Goal: Information Seeking & Learning: Learn about a topic

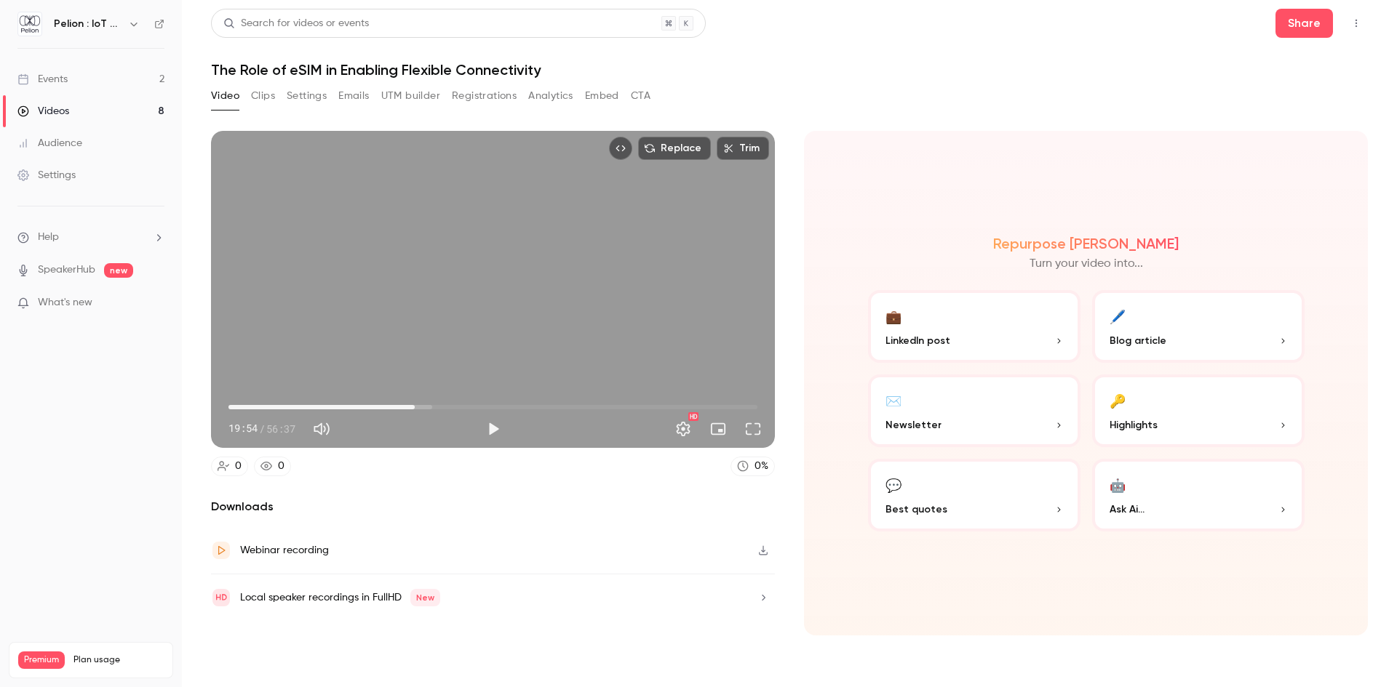
click at [490, 431] on button "Play" at bounding box center [493, 429] width 29 height 29
click at [755, 429] on button "Full screen" at bounding box center [752, 429] width 29 height 29
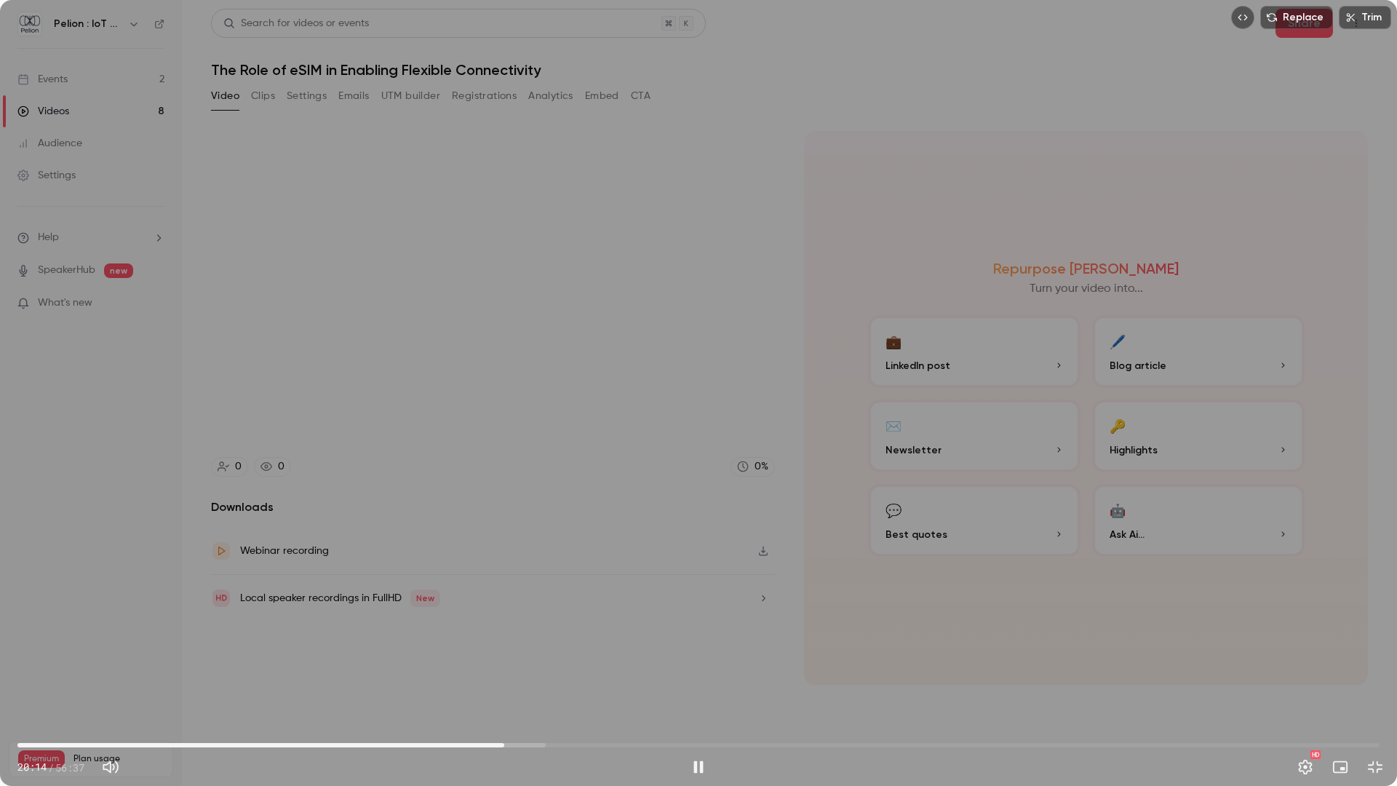
click at [698, 687] on button "Pause" at bounding box center [698, 766] width 29 height 29
click at [399, 687] on span "20:14" at bounding box center [698, 744] width 1362 height 23
click at [701, 687] on button "Play" at bounding box center [698, 766] width 29 height 29
click at [413, 687] on span "15:52" at bounding box center [698, 744] width 1362 height 23
click at [447, 687] on span "16:28" at bounding box center [698, 744] width 1362 height 23
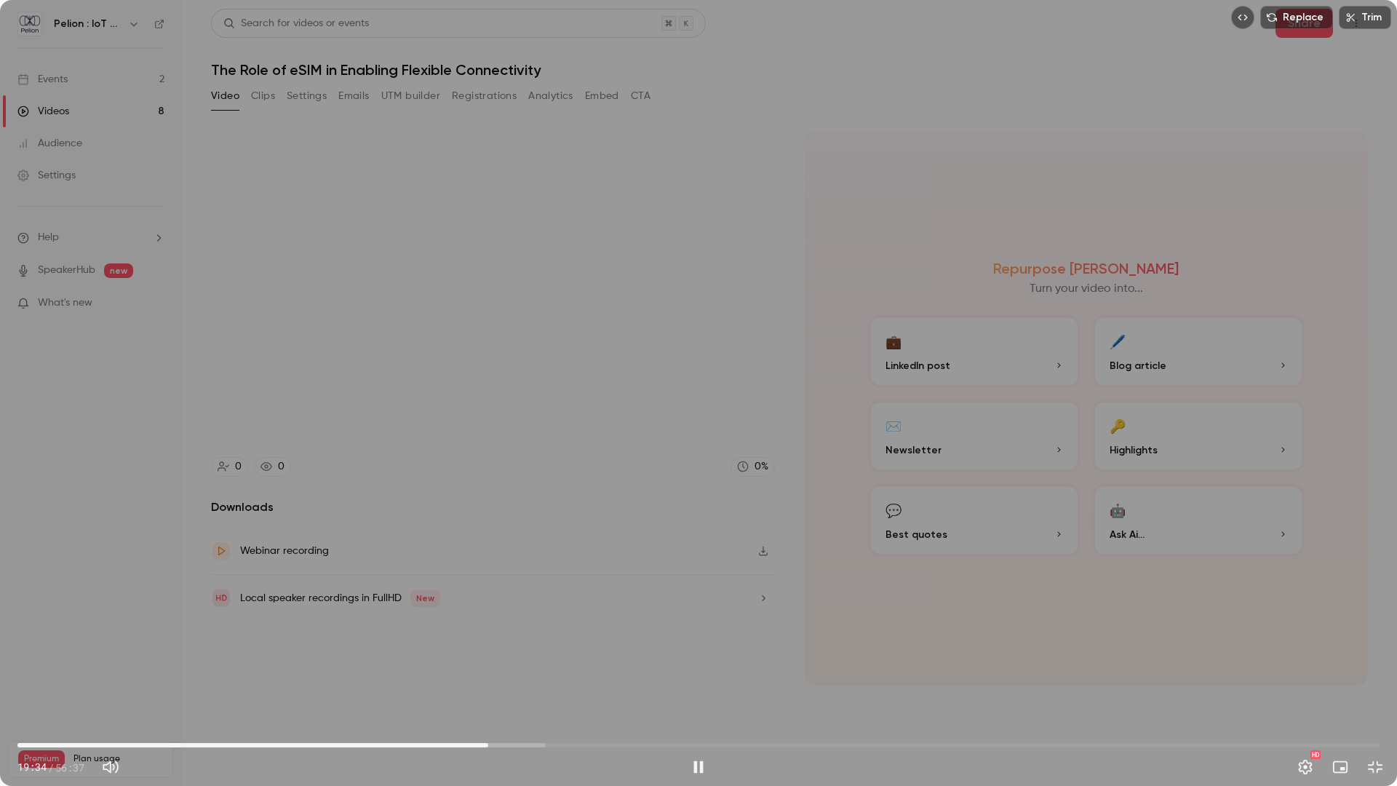
click at [488, 687] on span "19:34" at bounding box center [698, 744] width 1362 height 23
click at [535, 687] on span "19:34" at bounding box center [698, 744] width 1362 height 23
click at [521, 687] on span "21:31" at bounding box center [698, 744] width 1362 height 23
click at [504, 687] on span "20:56" at bounding box center [698, 744] width 1362 height 23
click at [481, 687] on span "19:16" at bounding box center [698, 744] width 1362 height 23
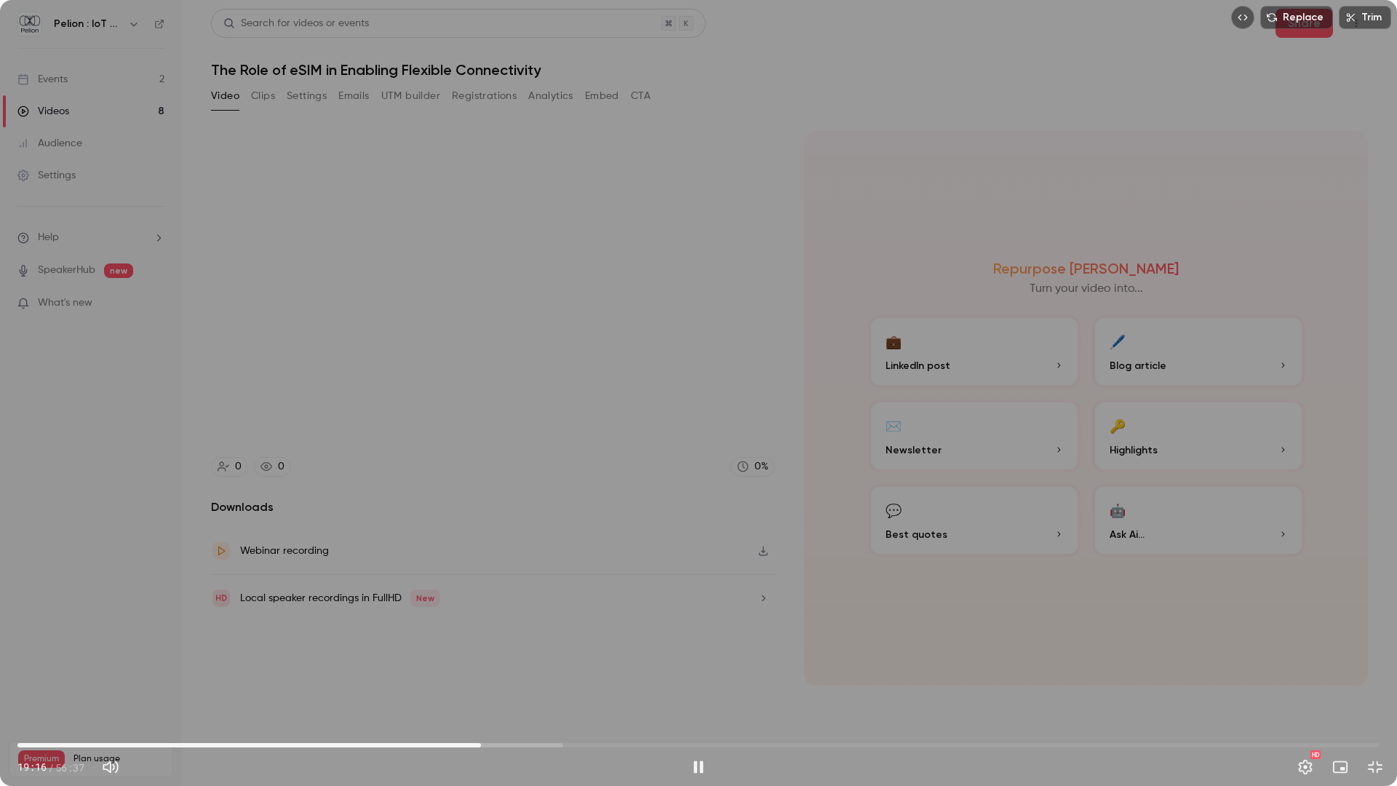
click at [483, 687] on span "19:16" at bounding box center [481, 745] width 4 height 4
click at [490, 687] on span "19:39" at bounding box center [490, 745] width 4 height 4
click at [1380, 687] on button "Exit full screen" at bounding box center [1374, 766] width 29 height 29
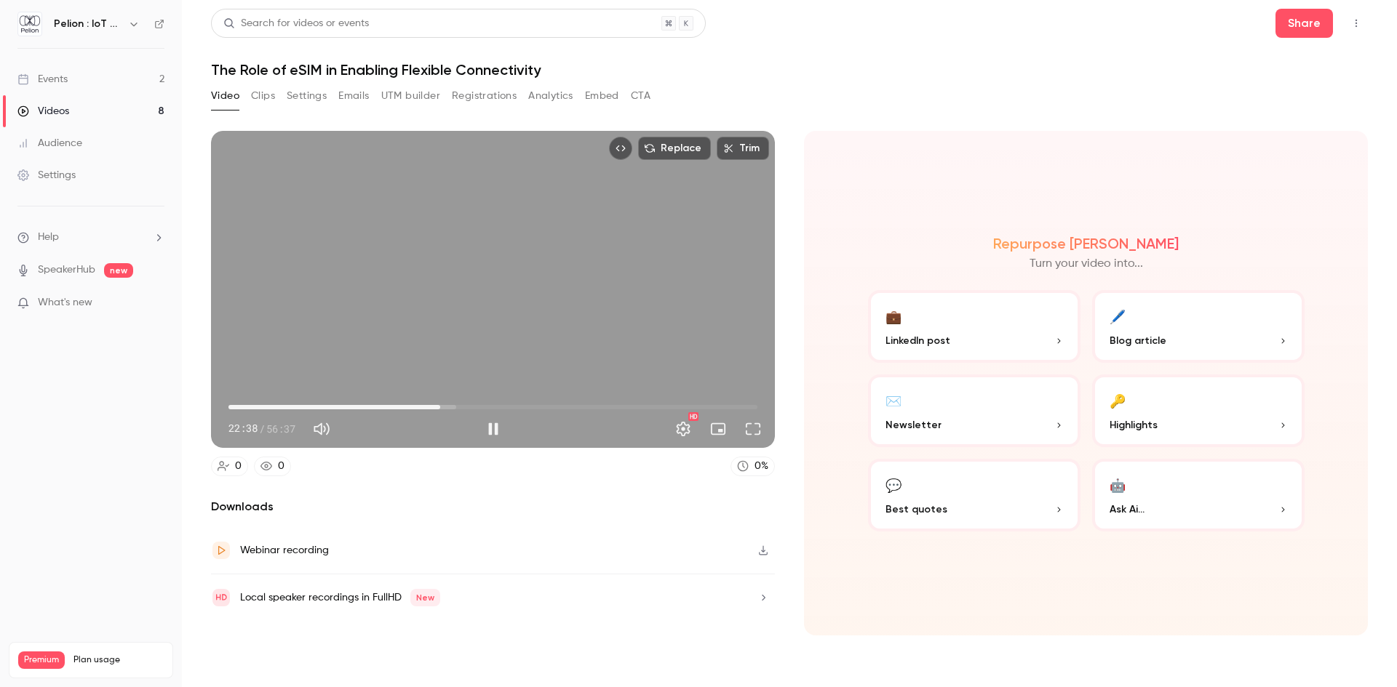
click at [449, 409] on span "22:38" at bounding box center [492, 407] width 529 height 23
click at [451, 409] on span "23:37" at bounding box center [449, 407] width 4 height 4
click at [457, 407] on span "24:14" at bounding box center [454, 407] width 4 height 4
click at [1373, 290] on main "Search for videos or events Share The Role of eSIM in Enabling Flexible Connect…" at bounding box center [789, 343] width 1215 height 687
click at [493, 426] on button "Pause" at bounding box center [493, 429] width 29 height 29
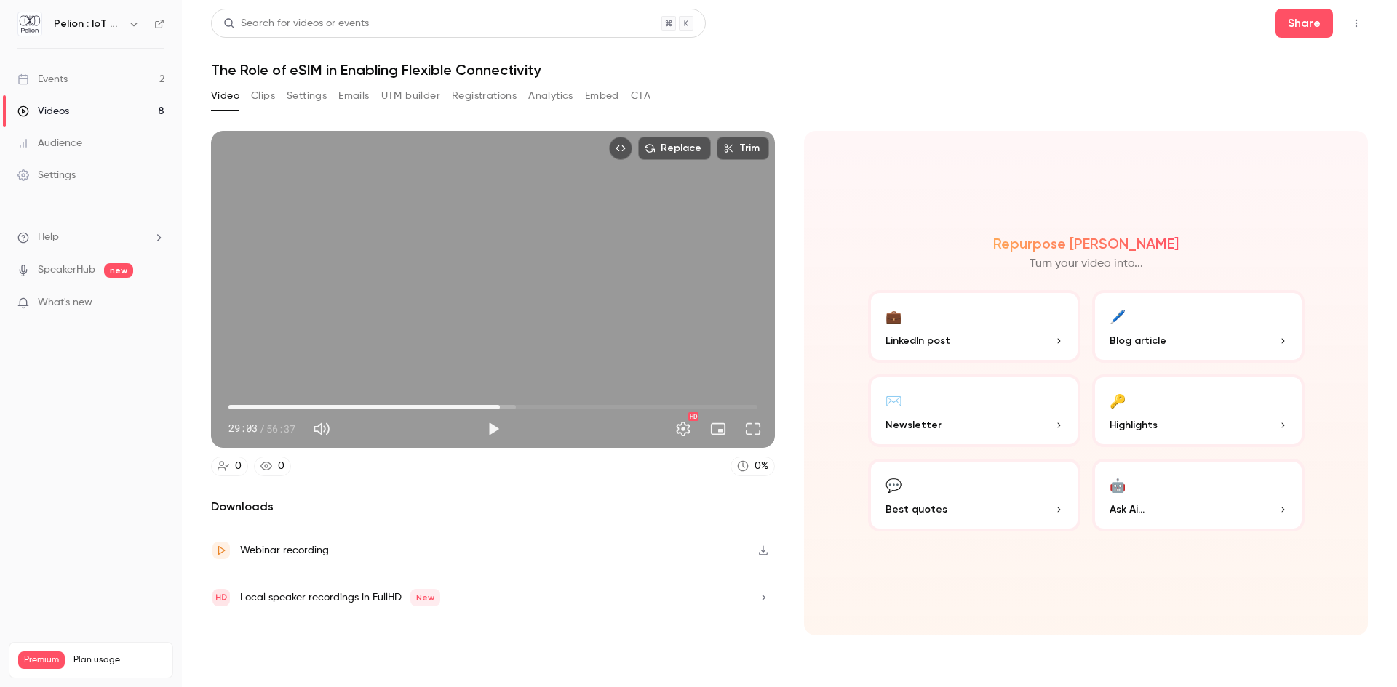
click at [496, 426] on button "Play" at bounding box center [493, 429] width 29 height 29
click at [496, 431] on button "Pause" at bounding box center [493, 429] width 29 height 29
click at [451, 407] on span "32:05" at bounding box center [492, 407] width 529 height 23
click at [471, 408] on span "23:50" at bounding box center [492, 407] width 529 height 23
click at [481, 405] on span "26:00" at bounding box center [492, 407] width 529 height 23
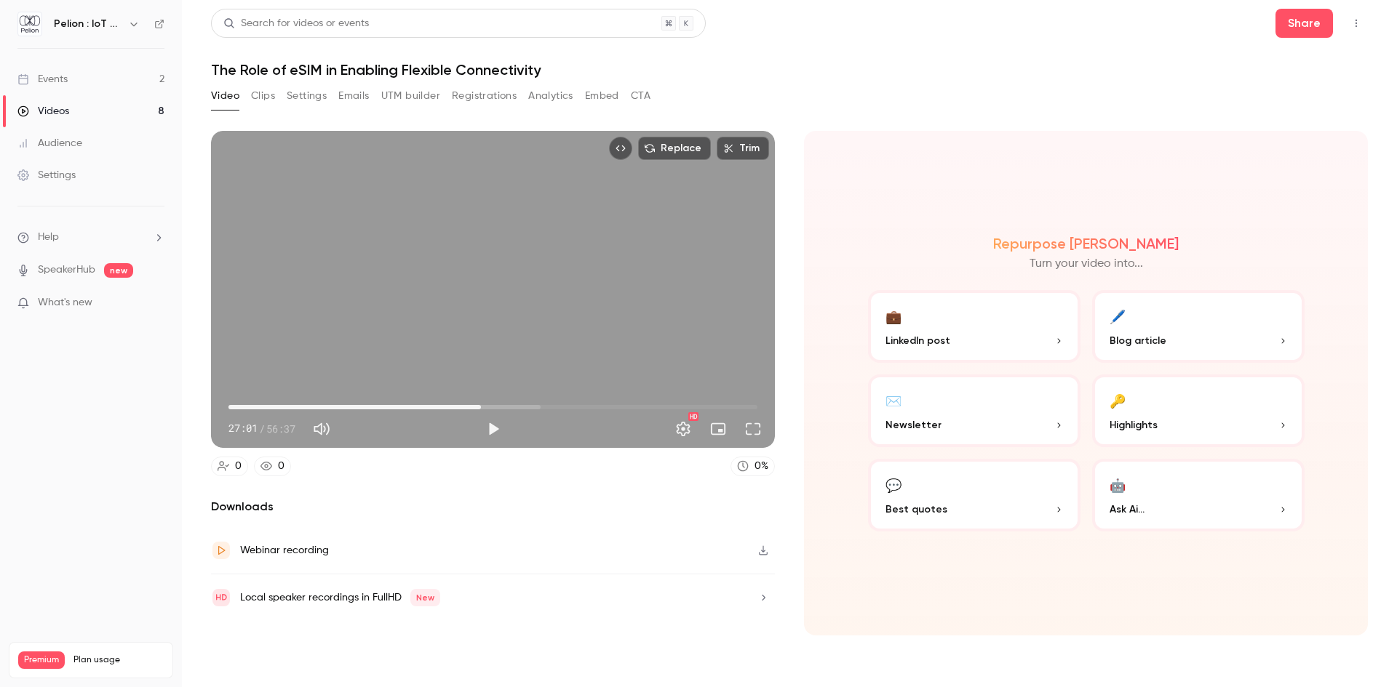
click at [491, 407] on span "27:01" at bounding box center [492, 407] width 529 height 23
click at [503, 404] on span "28:07" at bounding box center [492, 407] width 529 height 23
click at [517, 407] on span "30:55" at bounding box center [492, 407] width 529 height 23
click at [491, 429] on button "Play" at bounding box center [493, 429] width 29 height 29
click at [487, 422] on button "Pause" at bounding box center [493, 429] width 29 height 29
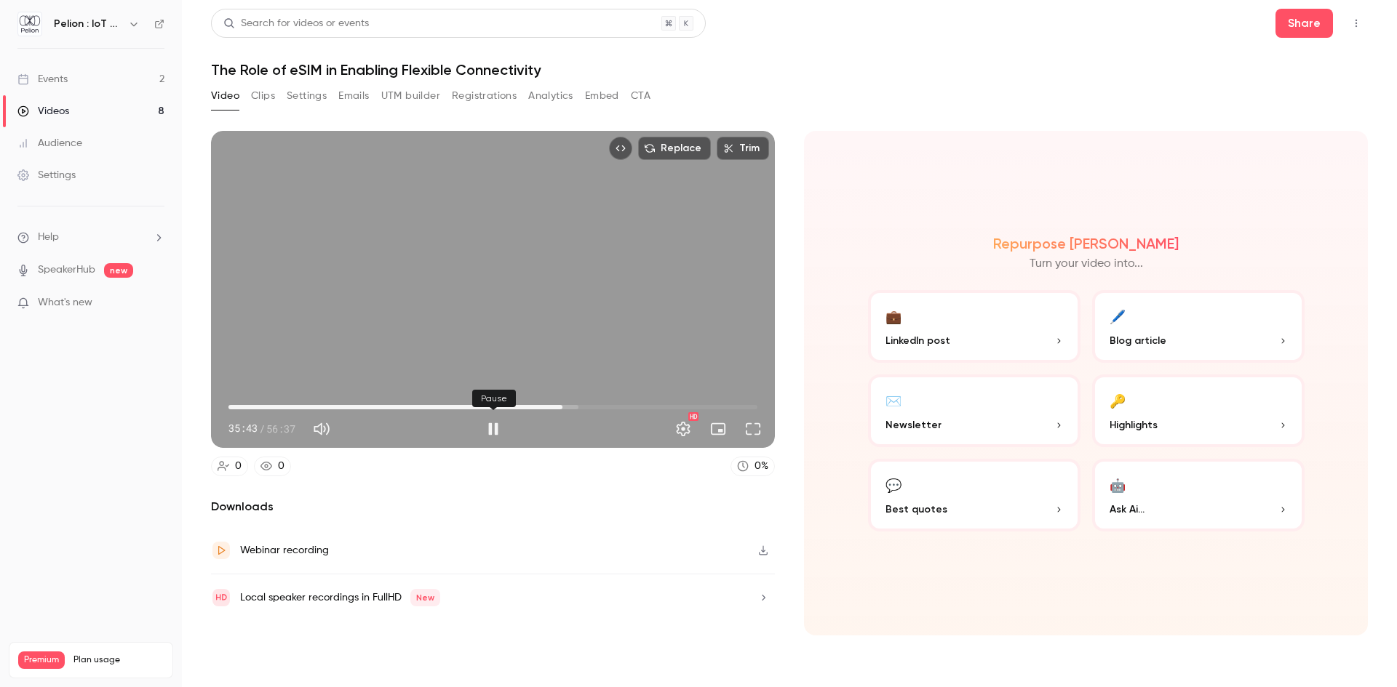
type input "******"
click at [1154, 490] on button "🤖 Ask Ai..." at bounding box center [1198, 495] width 212 height 73
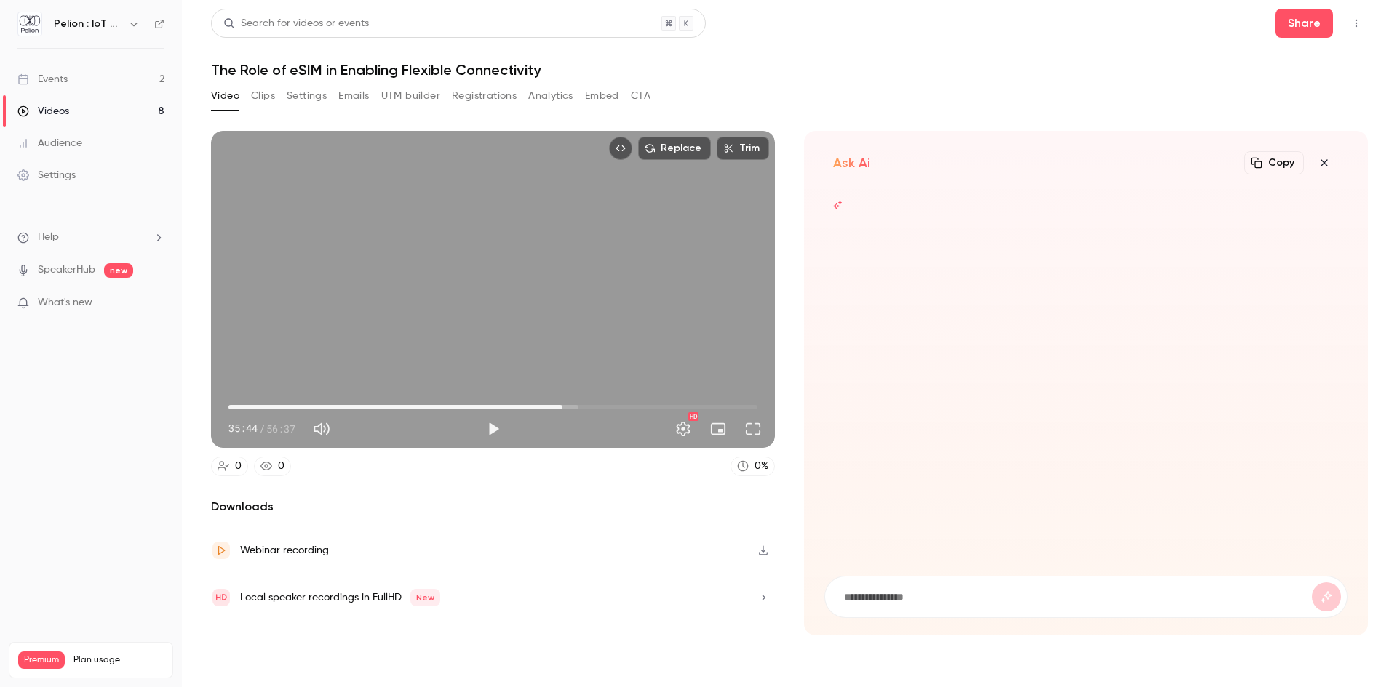
click at [893, 611] on form at bounding box center [1086, 597] width 522 height 41
click at [883, 594] on input at bounding box center [1076, 597] width 469 height 16
type input "**********"
click at [1312, 583] on button "submit" at bounding box center [1326, 597] width 29 height 29
click at [1321, 168] on icon "button" at bounding box center [1323, 163] width 17 height 12
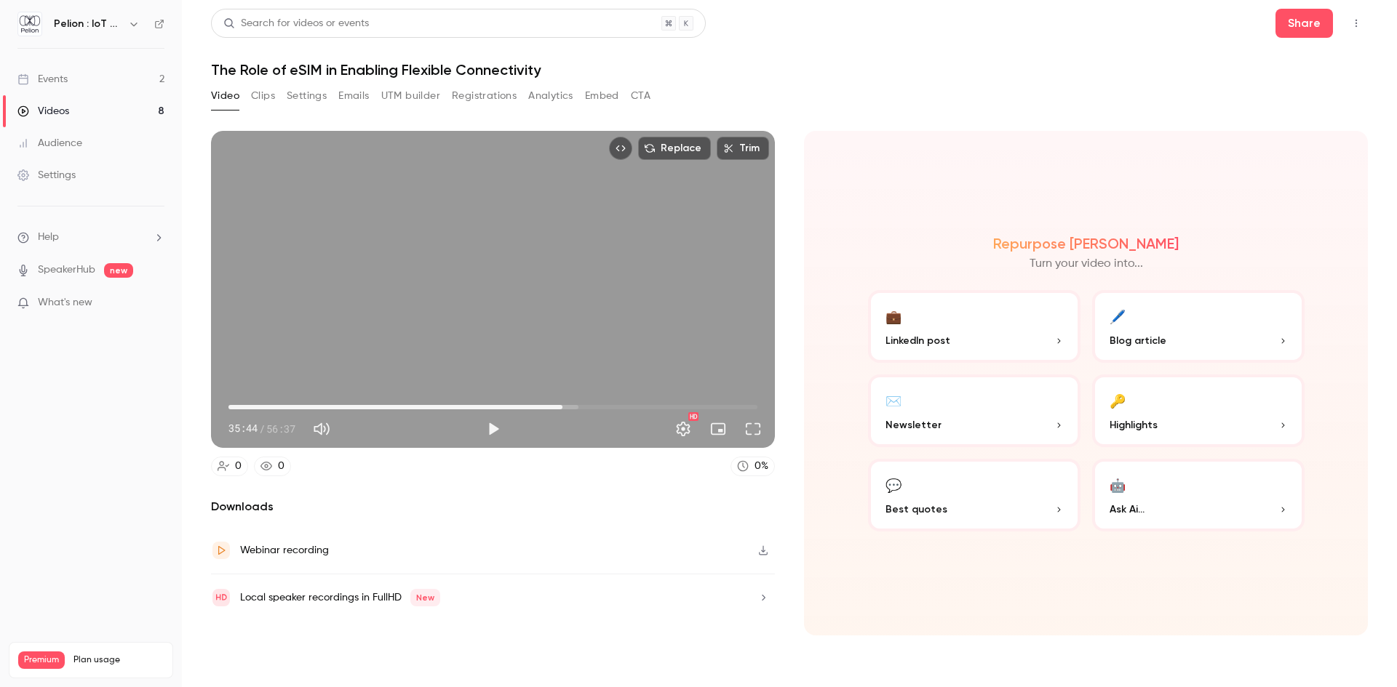
click at [1070, 115] on div "Replace Trim 35:44 35:44 / 56:37 HD 0 0 0 % Downloads Webinar recording Local s…" at bounding box center [789, 382] width 1157 height 538
click at [763, 594] on icon "button" at bounding box center [763, 598] width 12 height 10
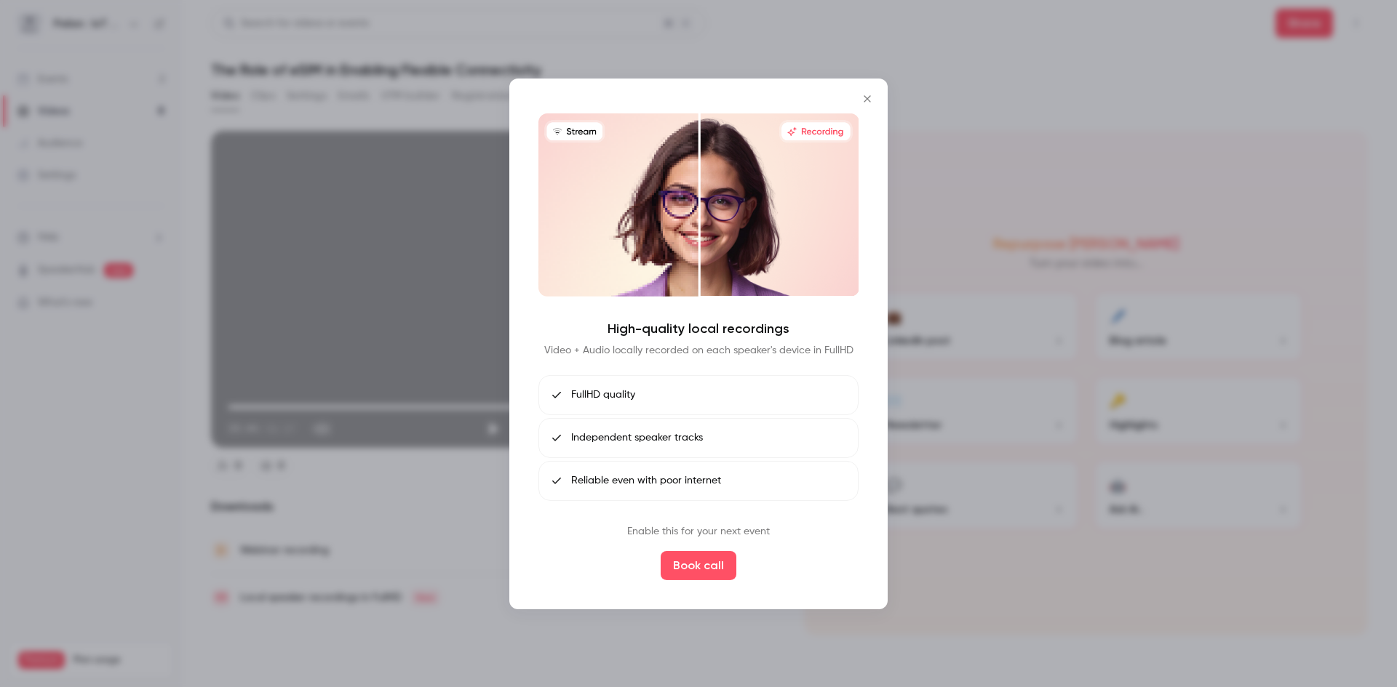
click at [868, 99] on icon "Close" at bounding box center [866, 98] width 7 height 7
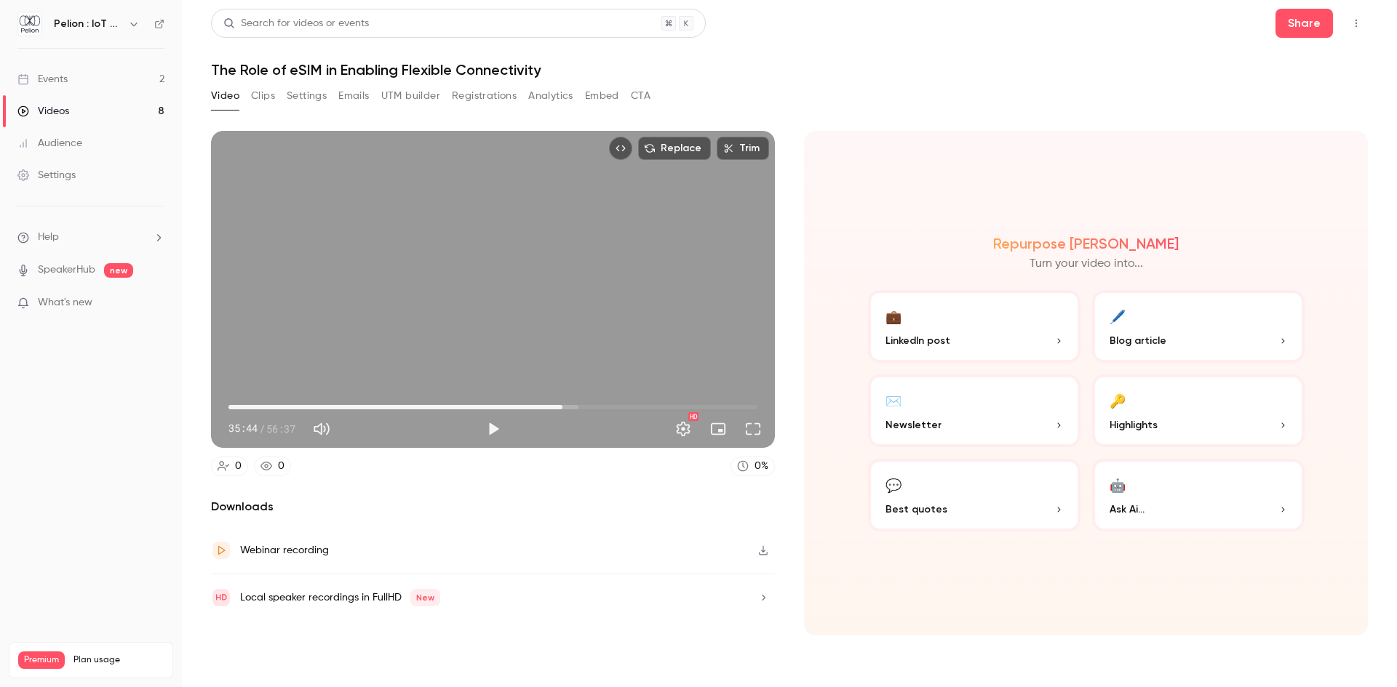
click at [1360, 26] on icon "Top Bar Actions" at bounding box center [1356, 23] width 12 height 10
click at [1109, 51] on div at bounding box center [698, 343] width 1397 height 687
click at [60, 85] on div "Events" at bounding box center [42, 79] width 50 height 15
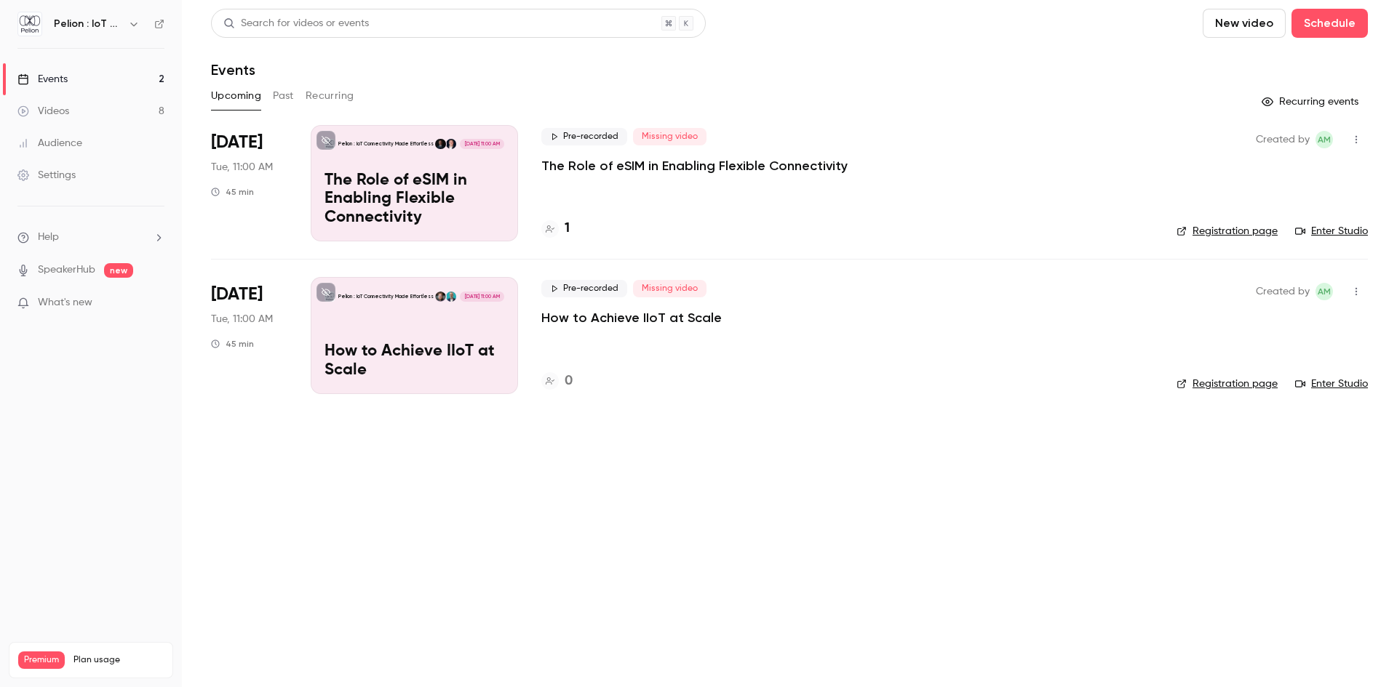
click at [1359, 138] on icon "button" at bounding box center [1356, 140] width 12 height 10
click at [1383, 132] on div at bounding box center [698, 343] width 1397 height 687
click at [454, 188] on p "The Role of eSIM in Enabling Flexible Connectivity" at bounding box center [414, 200] width 180 height 56
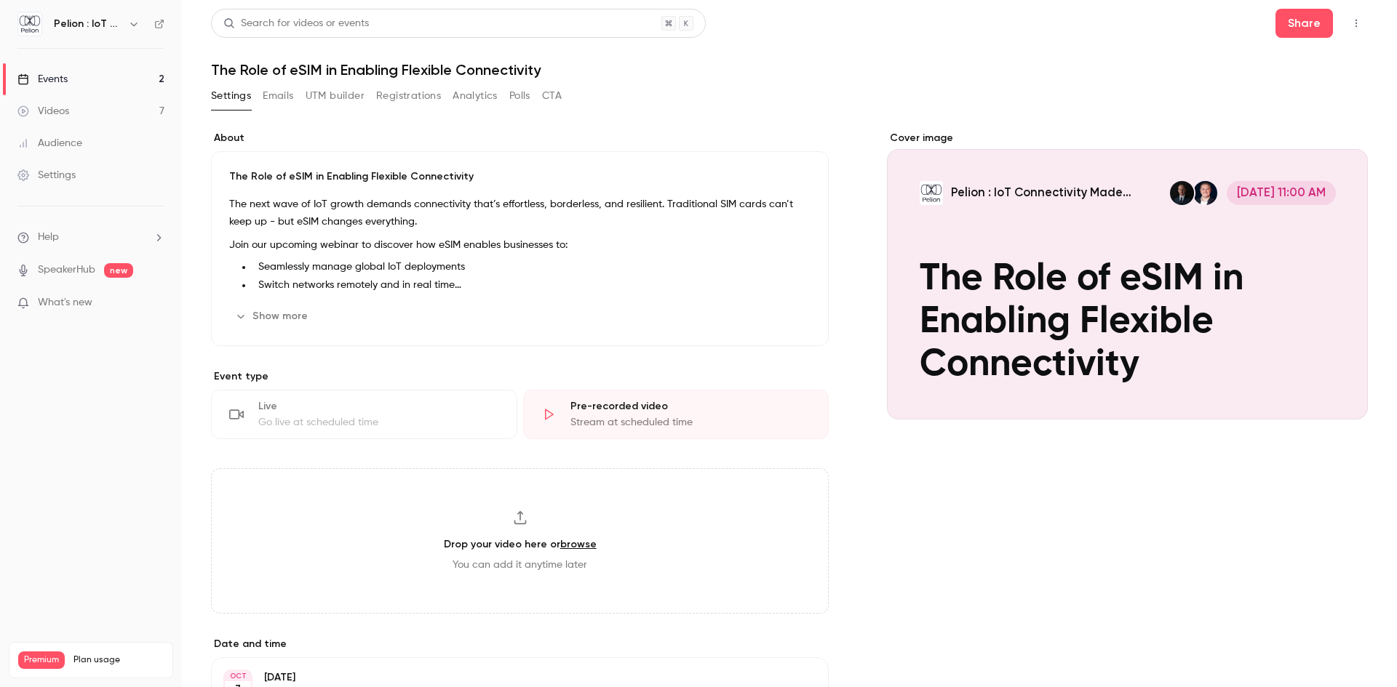
click at [412, 87] on button "Registrations" at bounding box center [408, 95] width 65 height 23
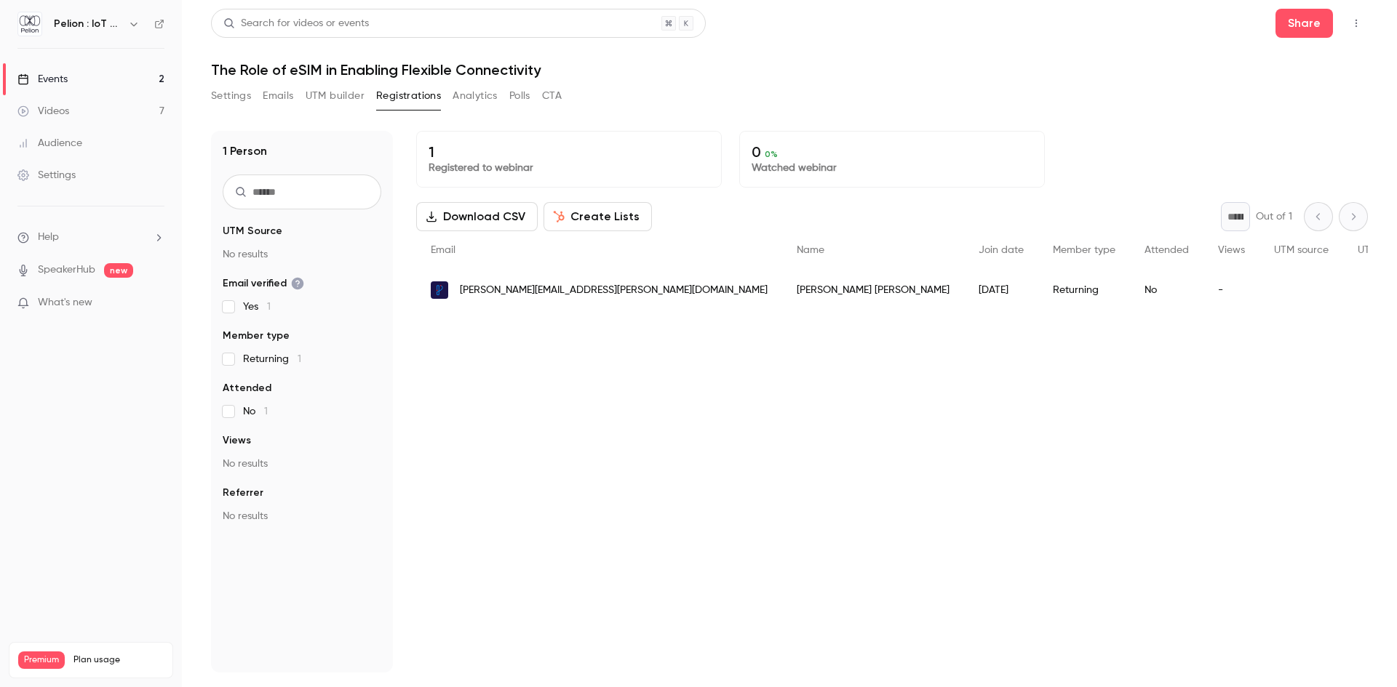
click at [235, 95] on button "Settings" at bounding box center [231, 95] width 40 height 23
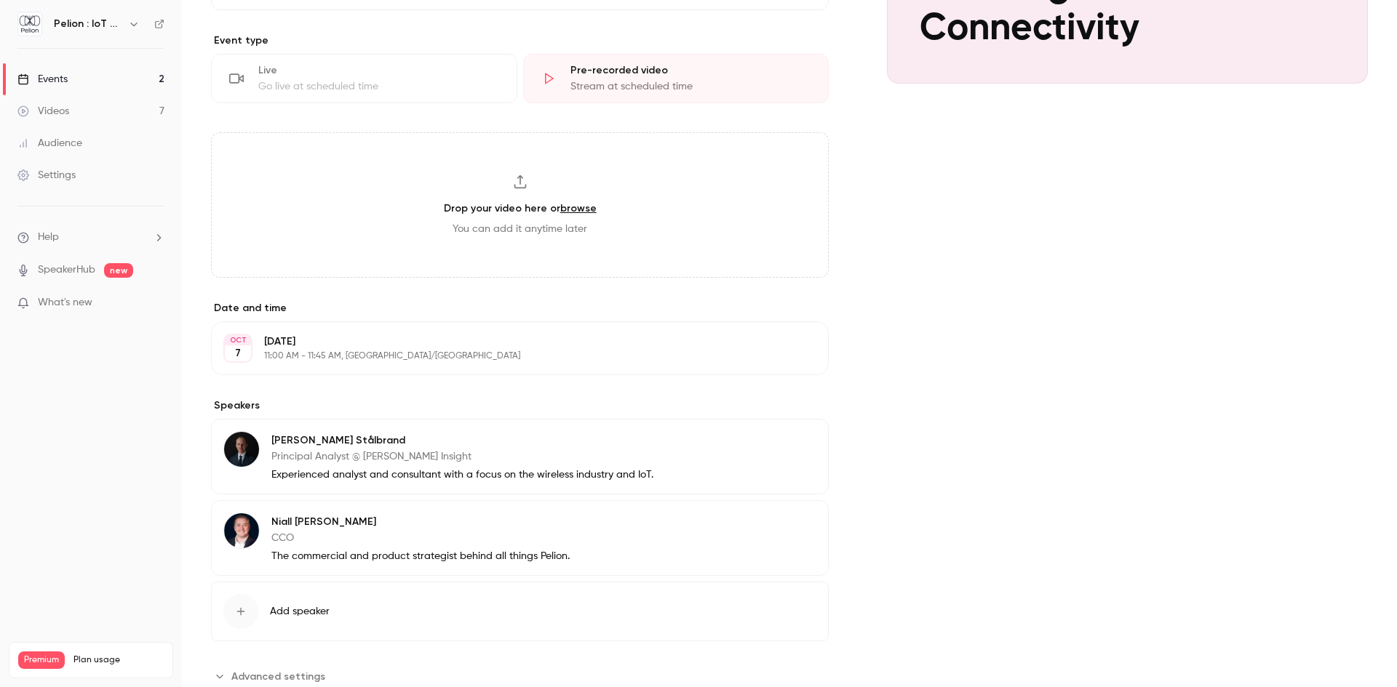
scroll to position [380, 0]
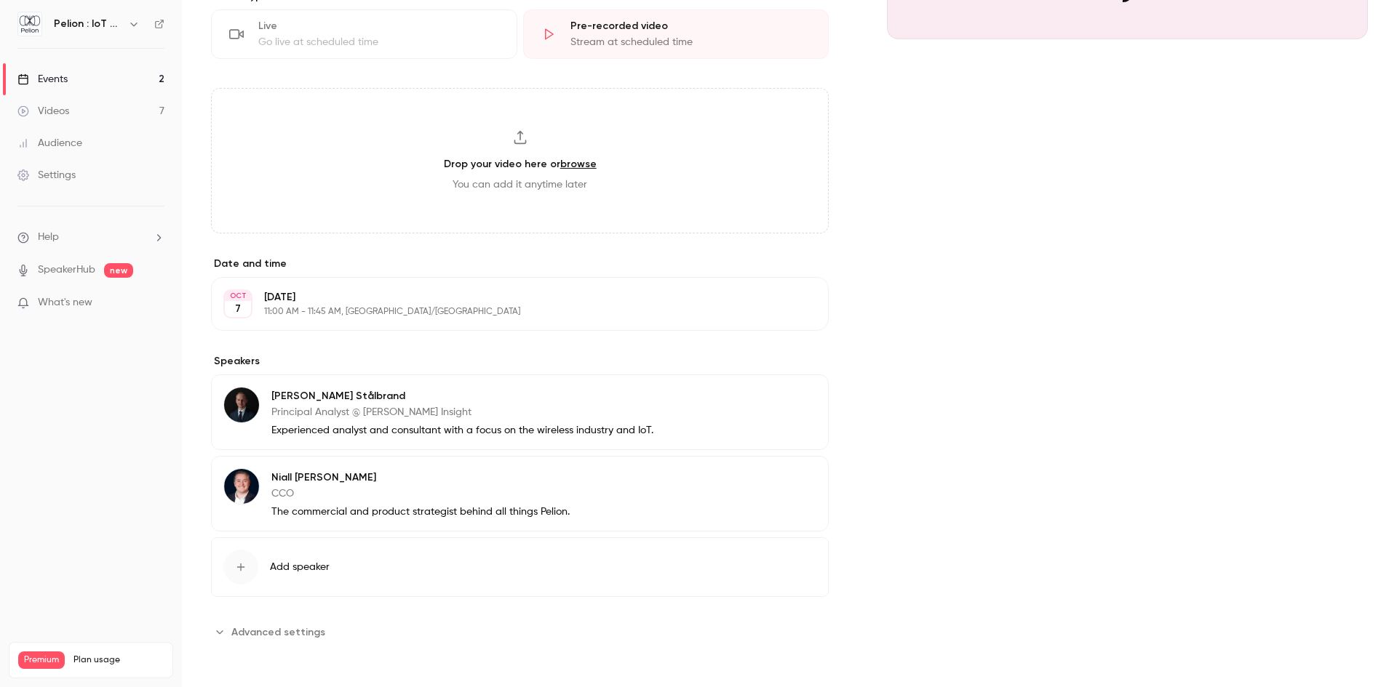
click at [272, 629] on span "Advanced settings" at bounding box center [278, 632] width 94 height 15
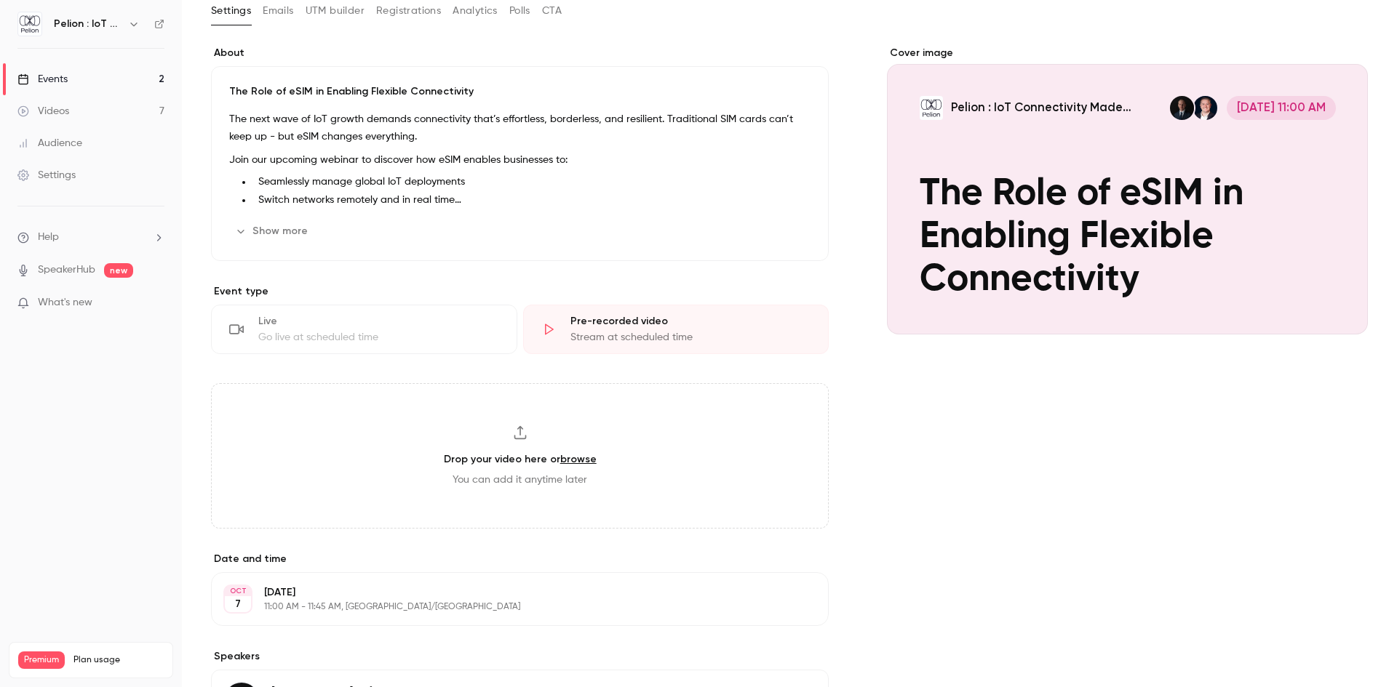
scroll to position [0, 0]
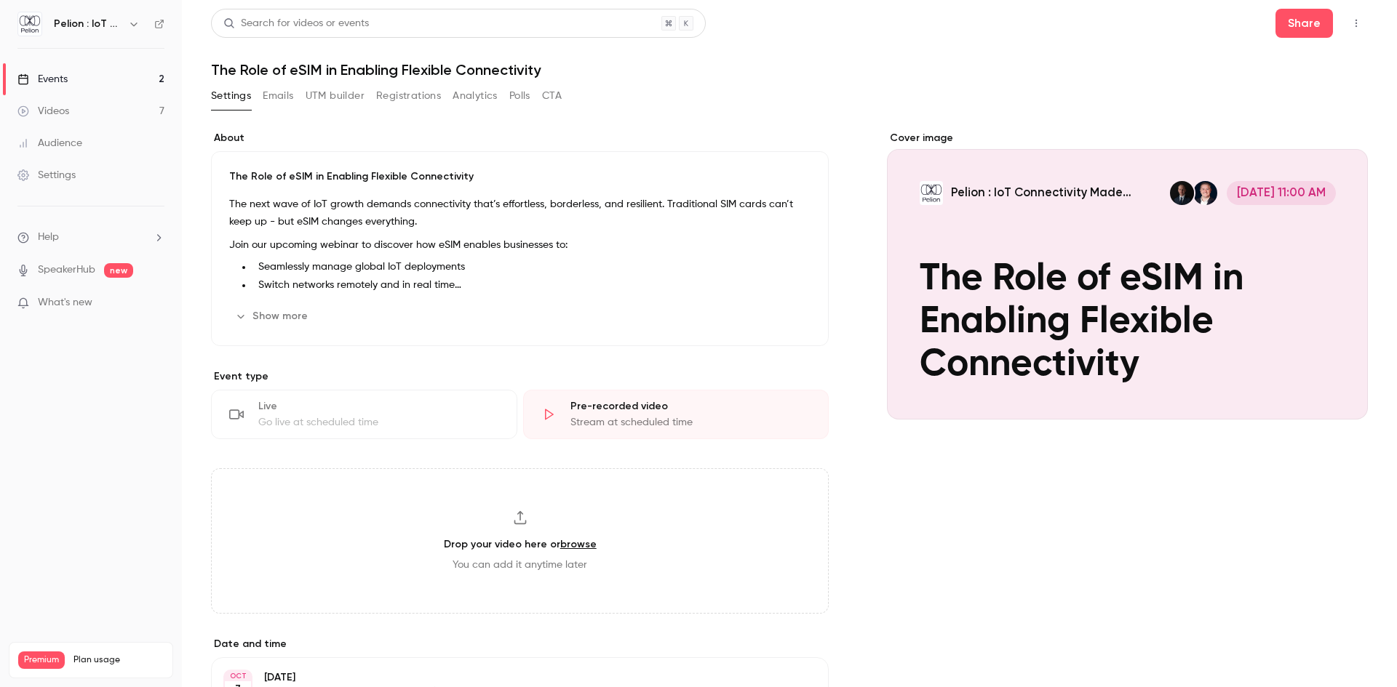
click at [48, 121] on link "Videos 7" at bounding box center [91, 111] width 182 height 32
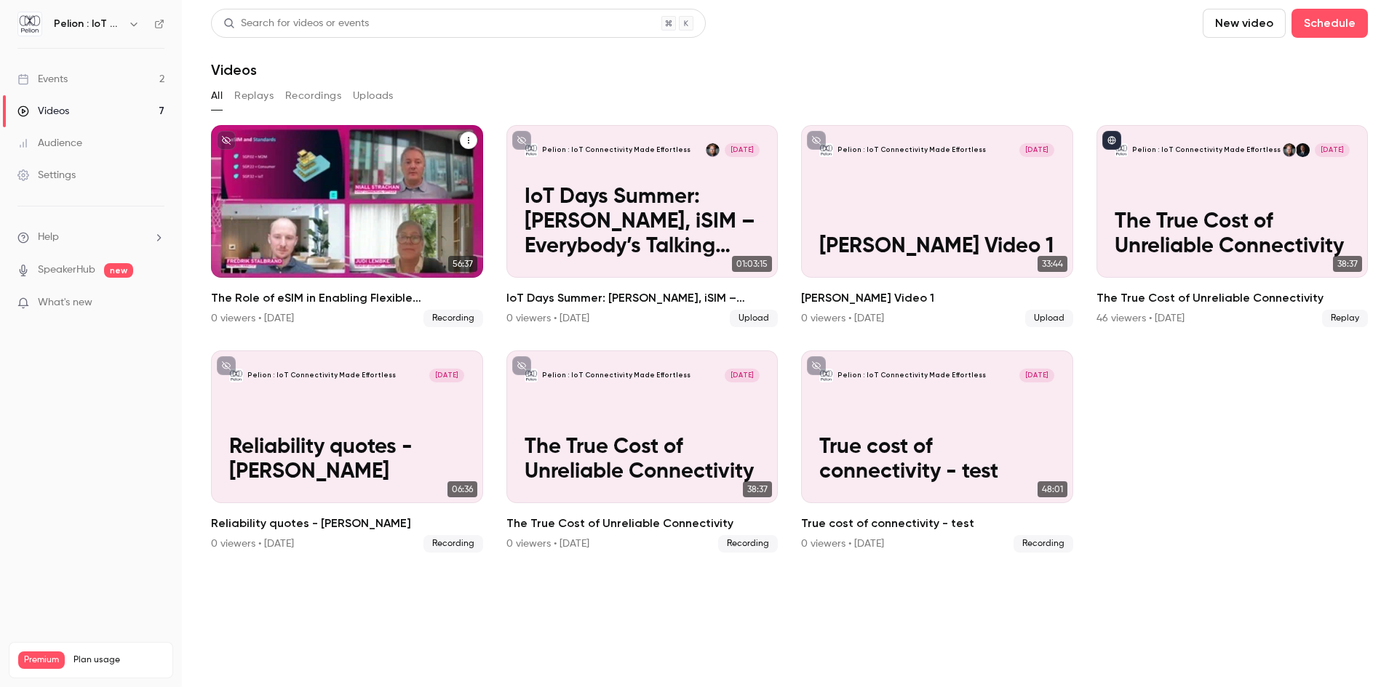
click at [464, 141] on icon "The Role of eSIM in Enabling Flexible Connectivity" at bounding box center [468, 140] width 9 height 9
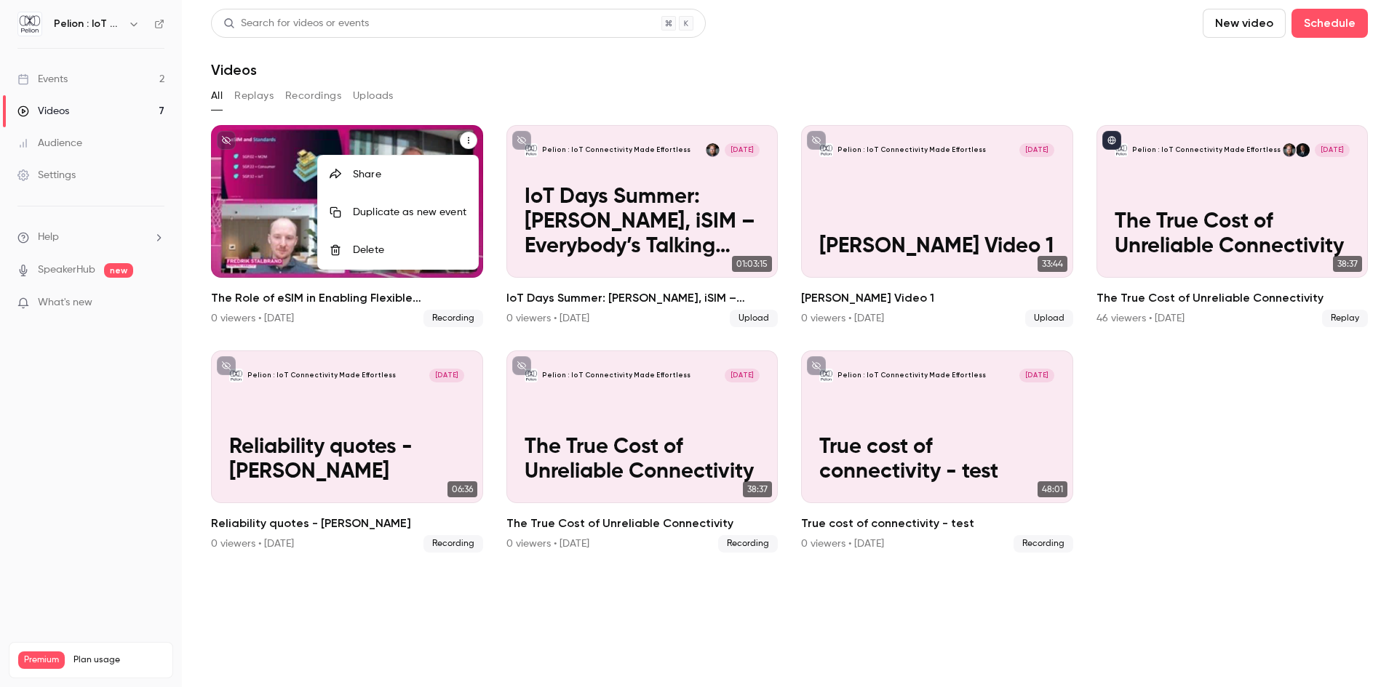
click at [407, 167] on div "Share" at bounding box center [409, 174] width 113 height 15
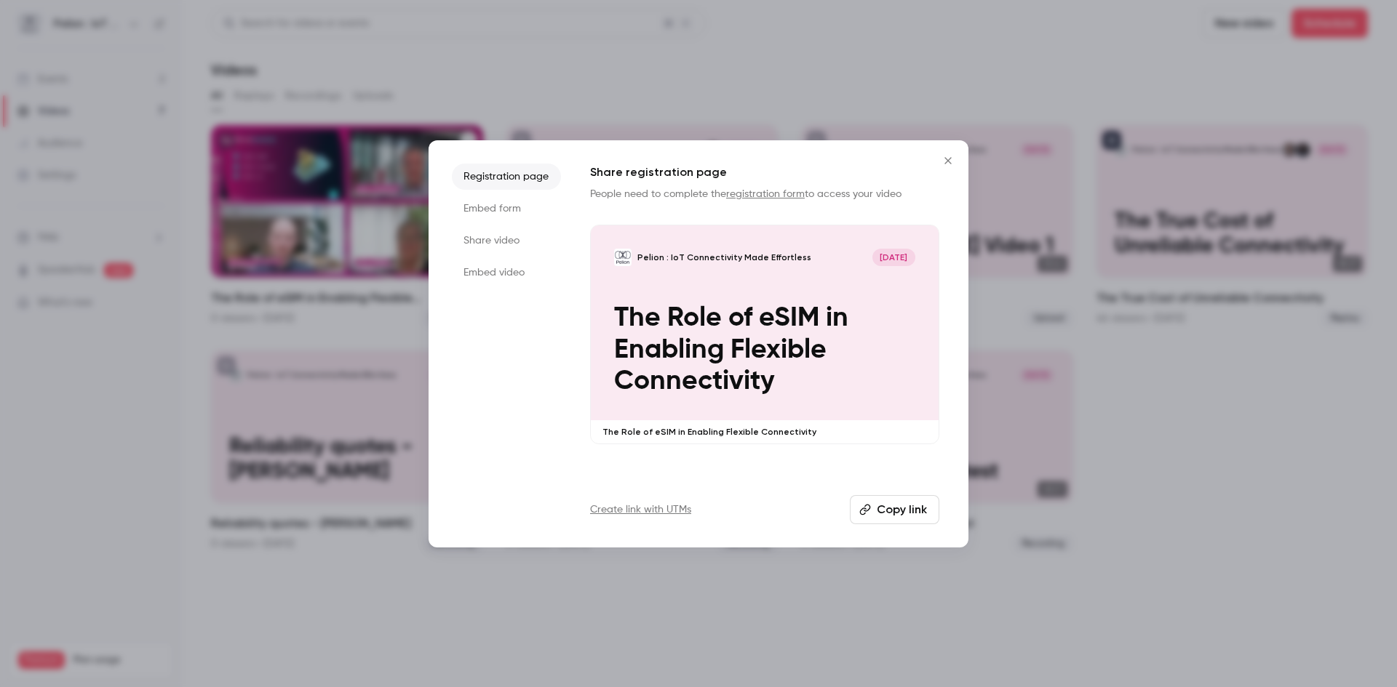
click at [643, 61] on div at bounding box center [698, 343] width 1397 height 687
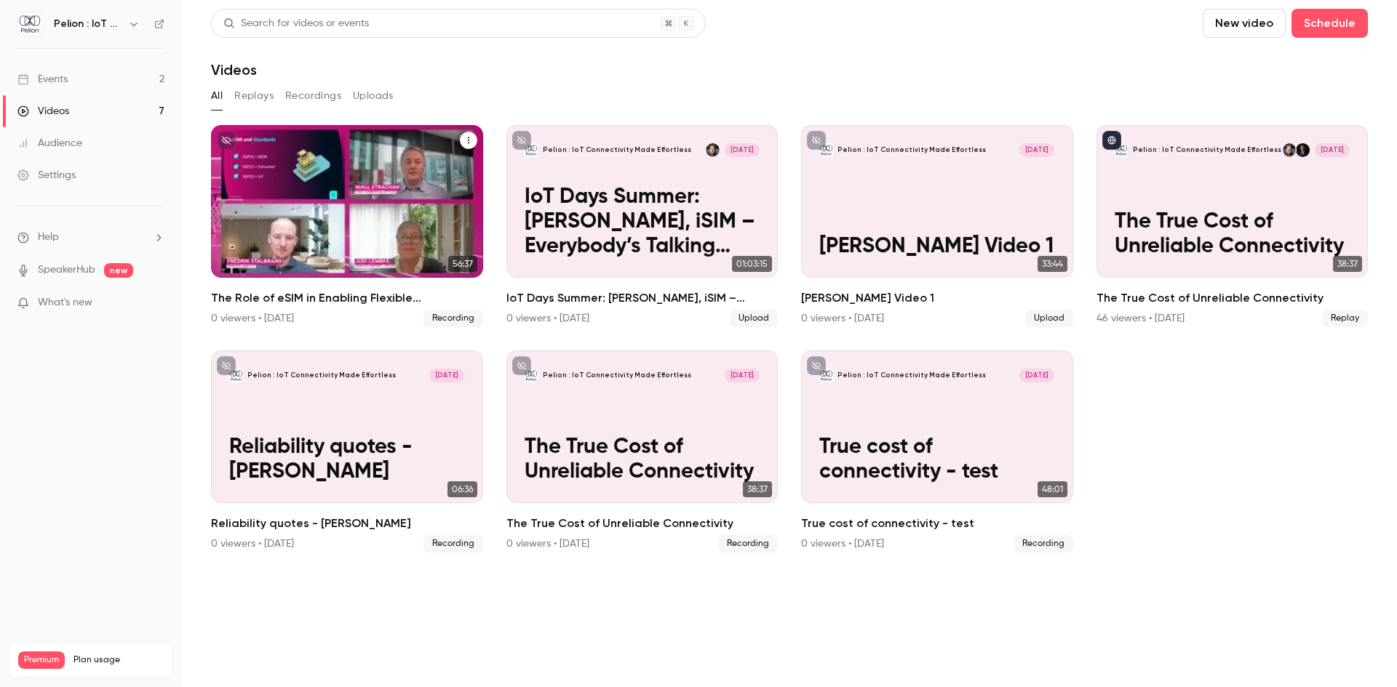
click at [402, 168] on div "Pelion : IoT Connectivity Made Effortless [DATE] The Role of eSIM in Enabling F…" at bounding box center [347, 201] width 272 height 153
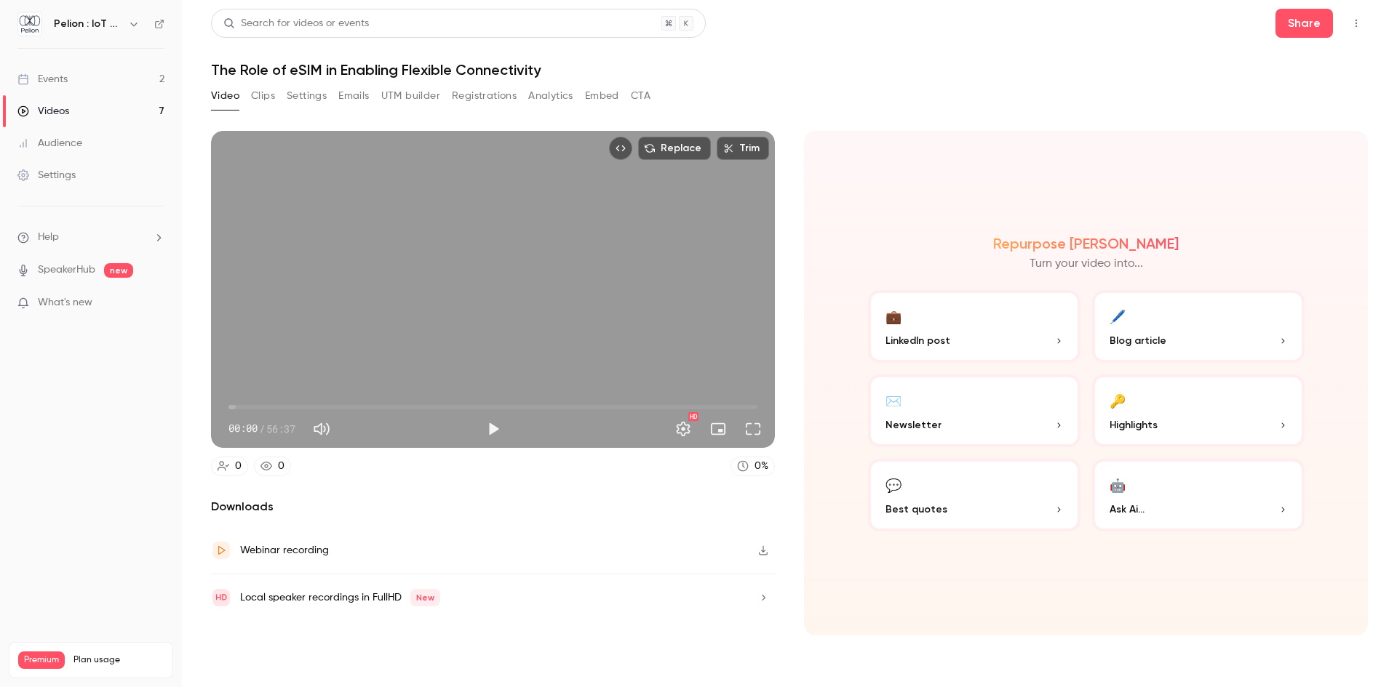
click at [250, 510] on h2 "Downloads" at bounding box center [493, 506] width 564 height 17
click at [624, 218] on div "Replace Trim 00:00 00:00 / 56:37 HD" at bounding box center [493, 289] width 564 height 317
click at [468, 400] on span "00:06" at bounding box center [492, 407] width 529 height 23
click at [540, 402] on span "33:20" at bounding box center [492, 407] width 529 height 23
drag, startPoint x: 498, startPoint y: 428, endPoint x: 632, endPoint y: 415, distance: 135.2
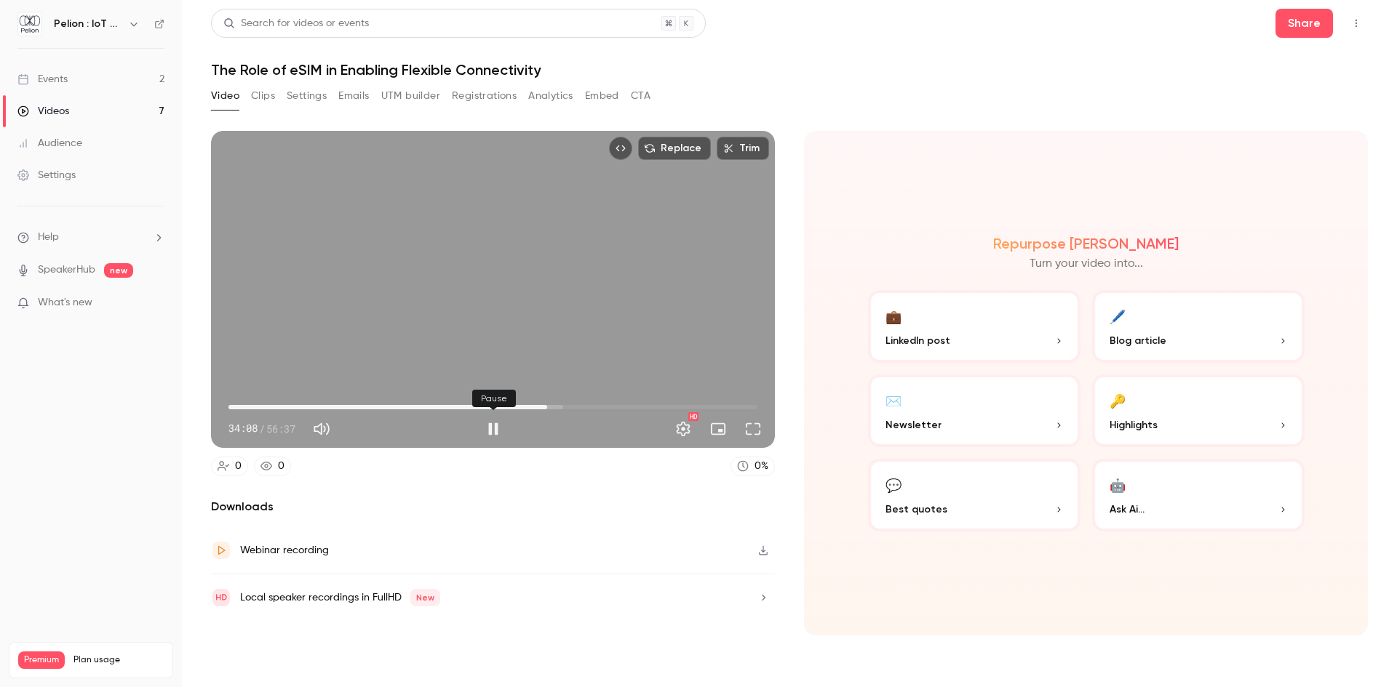
click at [497, 428] on button "Pause" at bounding box center [493, 429] width 29 height 29
click at [250, 401] on span "02:15" at bounding box center [492, 407] width 529 height 23
click at [484, 430] on button "Play" at bounding box center [493, 429] width 29 height 29
click at [265, 405] on span "02:18" at bounding box center [492, 407] width 529 height 23
click at [259, 405] on span "03:16" at bounding box center [259, 407] width 4 height 4
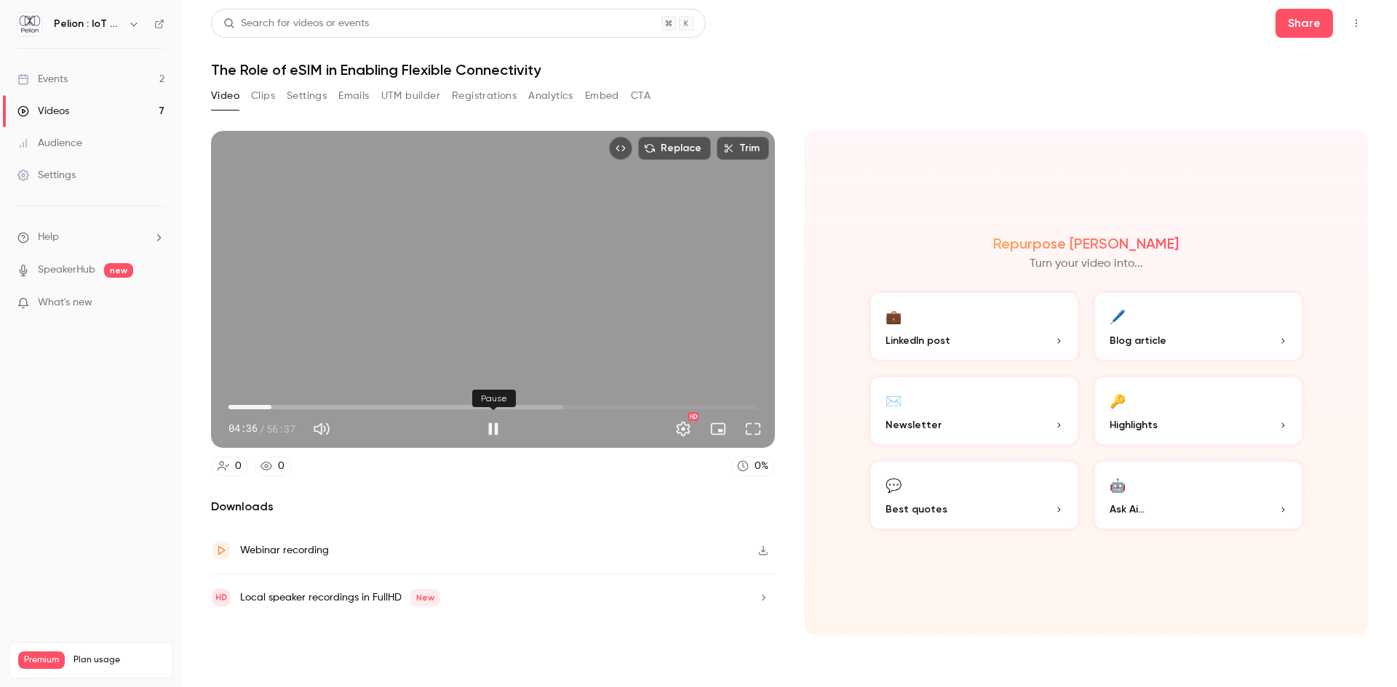
click at [484, 428] on button "Pause" at bounding box center [493, 429] width 29 height 29
click at [494, 426] on button "Play" at bounding box center [493, 429] width 29 height 29
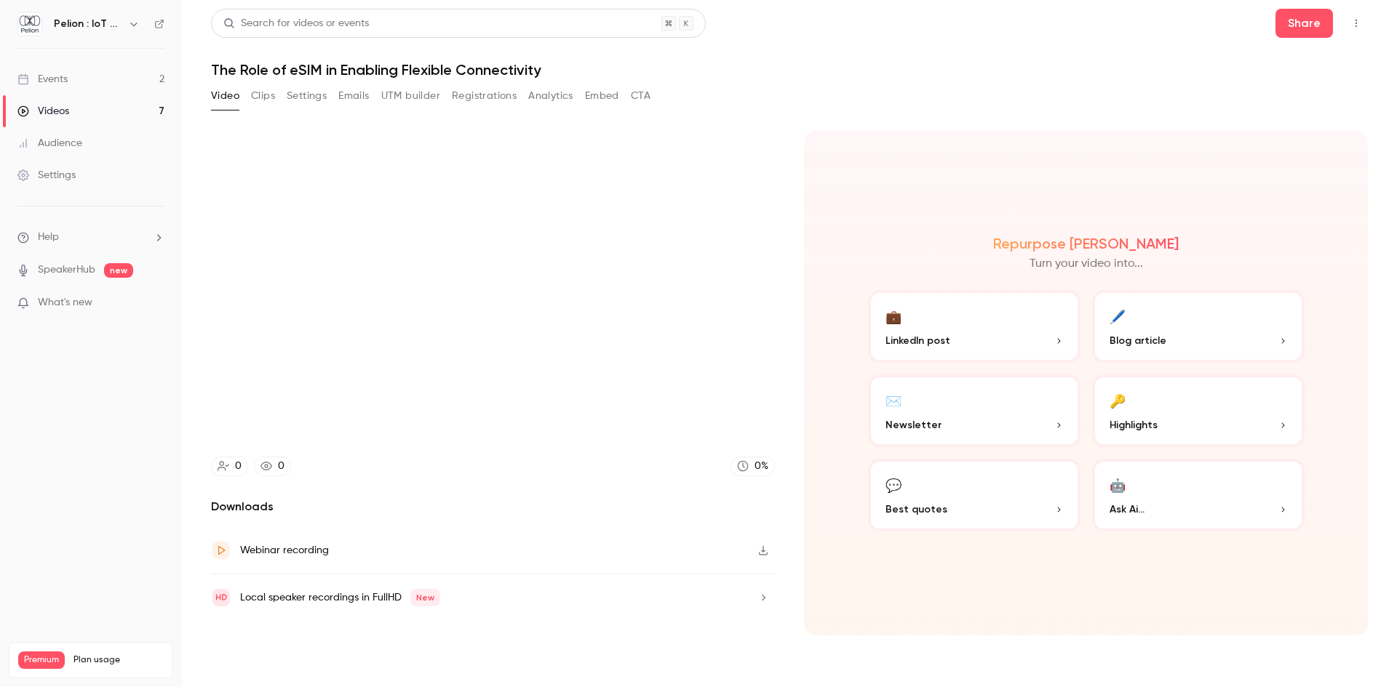
click at [810, 547] on div "Repurpose Ai Turn your video into... 💼 LinkedIn post 🖊️ Blog article ✉️ Newslet…" at bounding box center [1086, 383] width 564 height 505
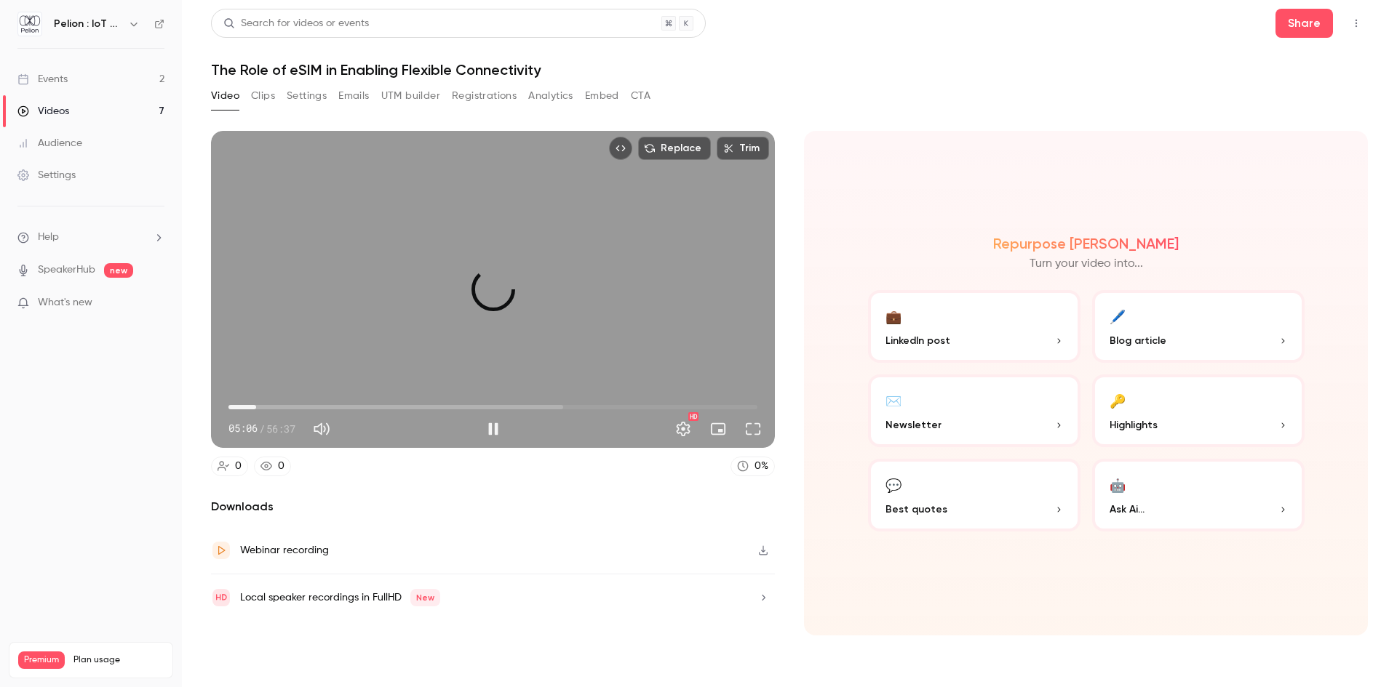
click at [256, 404] on span "02:57" at bounding box center [492, 407] width 529 height 23
click at [488, 426] on button "Pause" at bounding box center [493, 429] width 29 height 29
click at [493, 425] on button "Play" at bounding box center [493, 429] width 29 height 29
click at [290, 405] on span "06:32" at bounding box center [492, 407] width 529 height 23
click at [292, 409] on span "06:46" at bounding box center [292, 407] width 4 height 4
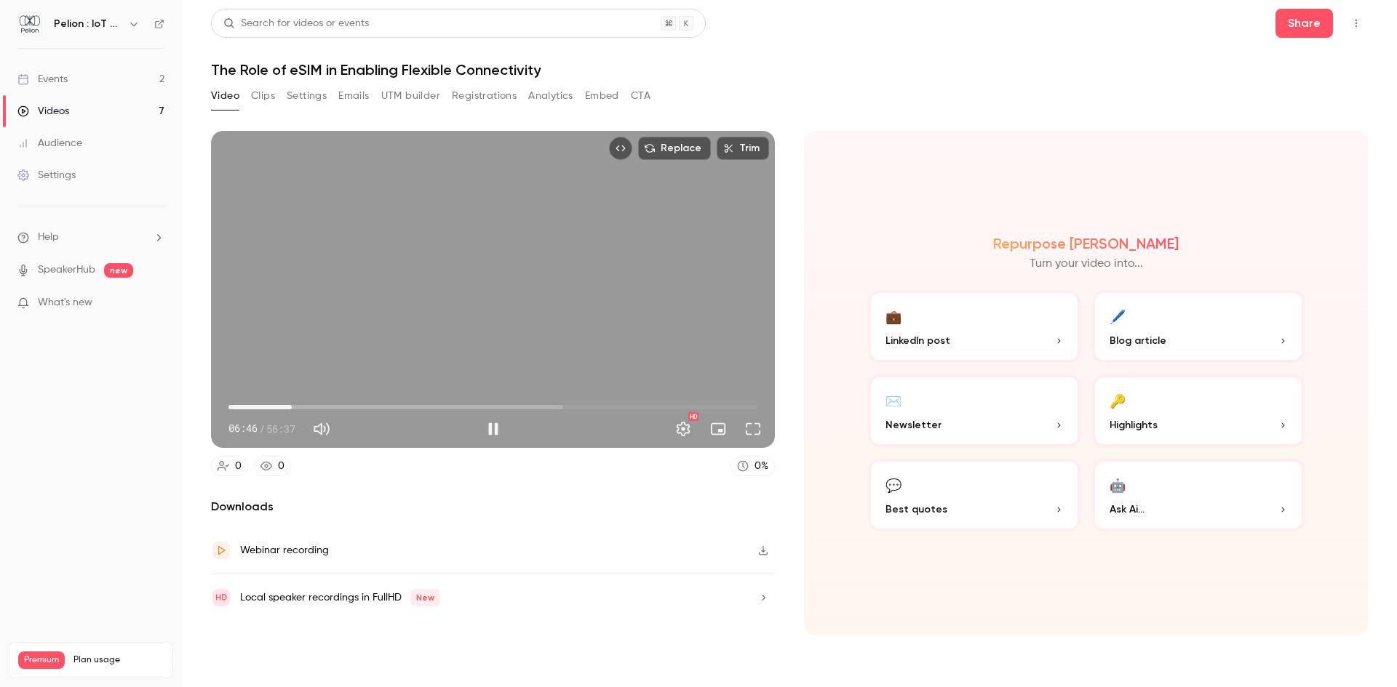
click at [294, 409] on span "06:46" at bounding box center [292, 407] width 4 height 4
click at [297, 408] on span "07:05" at bounding box center [294, 407] width 4 height 4
click at [300, 407] on span "07:29" at bounding box center [298, 407] width 4 height 4
click at [302, 407] on span "07:38" at bounding box center [300, 407] width 4 height 4
click at [304, 407] on span "07:52" at bounding box center [302, 407] width 4 height 4
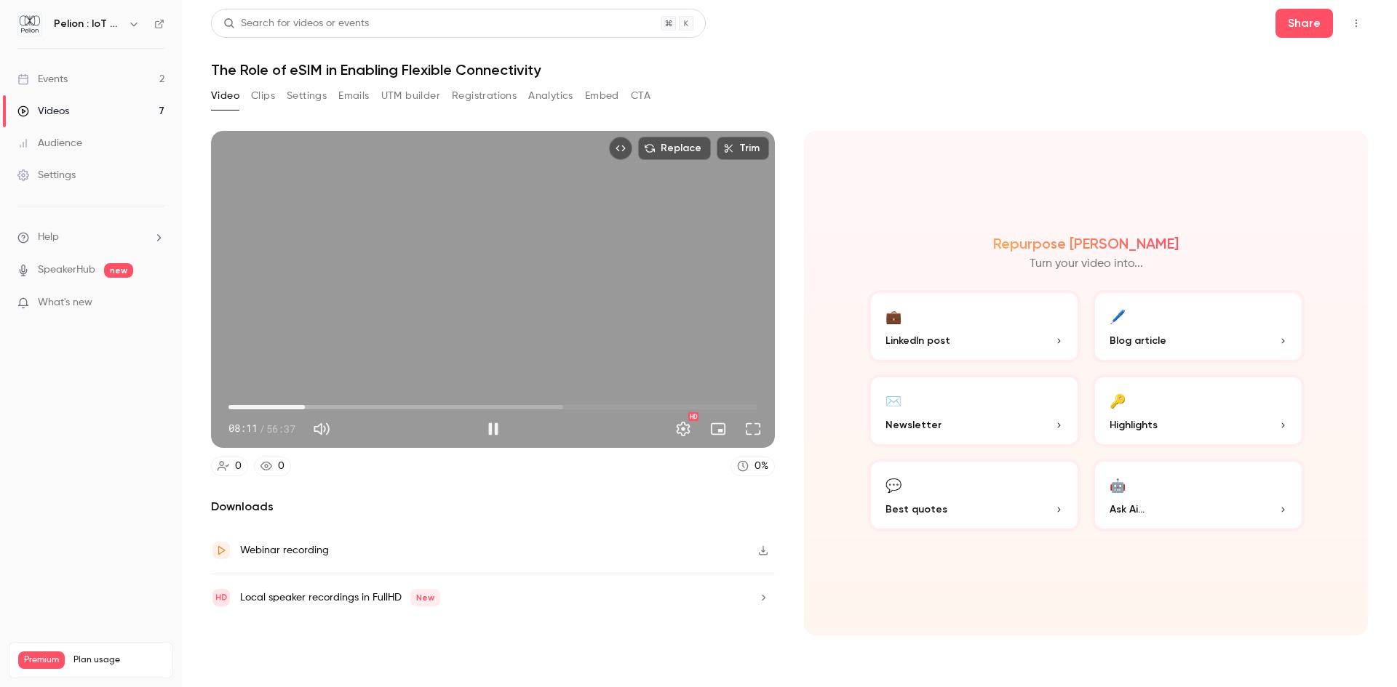
click at [307, 407] on span "08:11" at bounding box center [305, 407] width 4 height 4
click at [757, 423] on button "Full screen" at bounding box center [752, 429] width 29 height 29
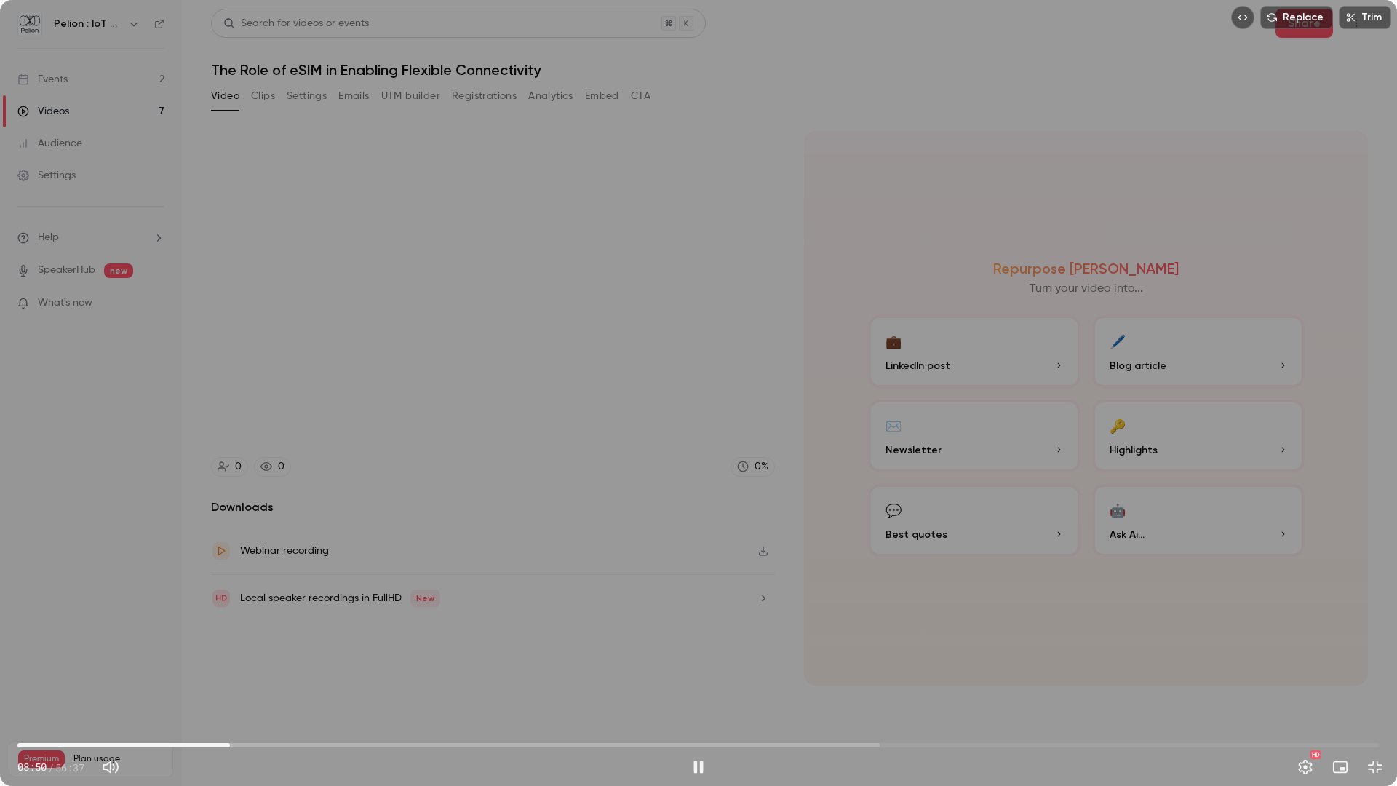
click at [191, 687] on span "08:50" at bounding box center [698, 744] width 1362 height 23
click at [196, 687] on span "07:18" at bounding box center [193, 745] width 4 height 4
click at [199, 687] on span "07:28" at bounding box center [197, 745] width 4 height 4
click at [202, 687] on span "07:37" at bounding box center [201, 745] width 4 height 4
click at [204, 687] on span "07:41" at bounding box center [202, 745] width 4 height 4
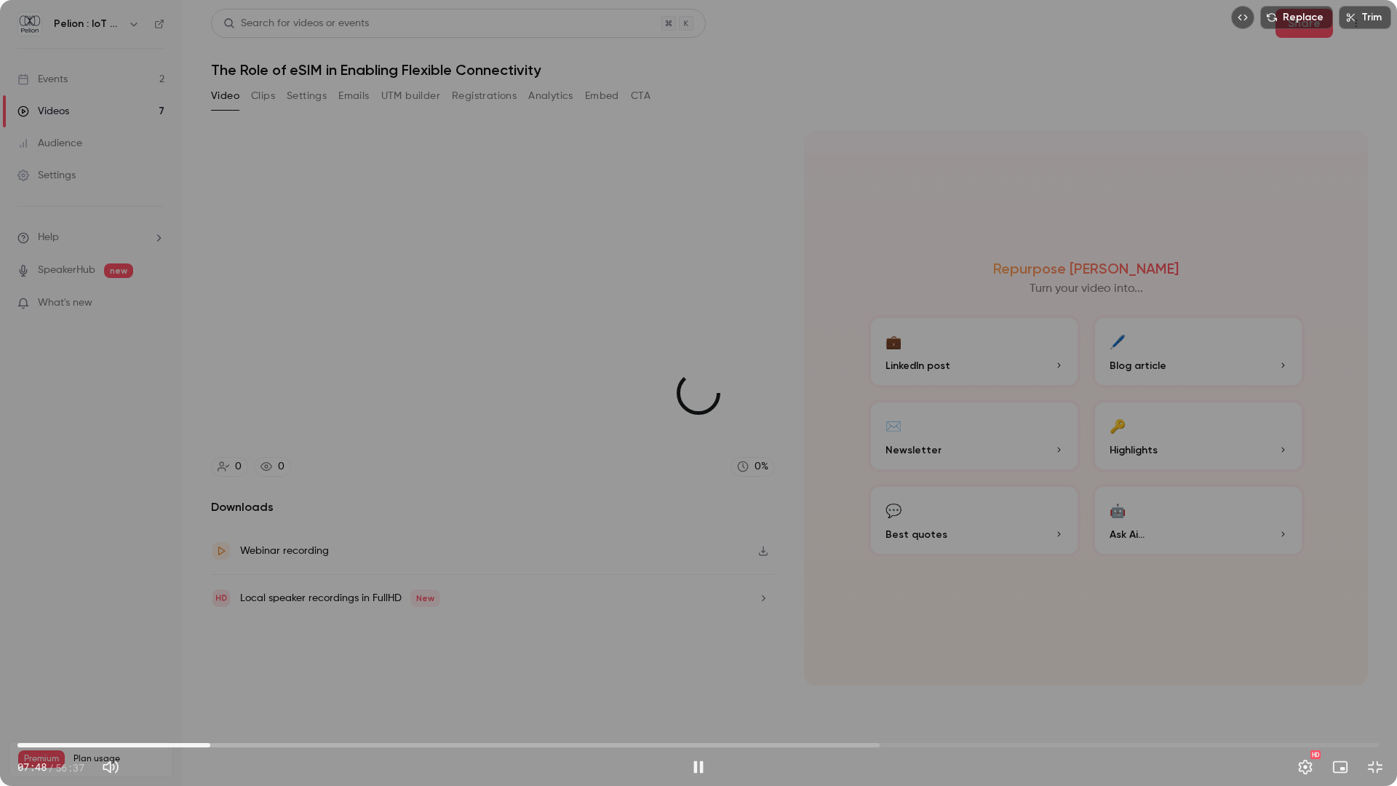
click at [210, 687] on span "08:00" at bounding box center [210, 745] width 4 height 4
click at [212, 687] on span "08:01" at bounding box center [210, 745] width 4 height 4
click at [217, 687] on span "08:12" at bounding box center [214, 745] width 4 height 4
click at [695, 687] on button "Pause" at bounding box center [698, 766] width 29 height 29
click at [221, 687] on span "08:28" at bounding box center [221, 745] width 4 height 4
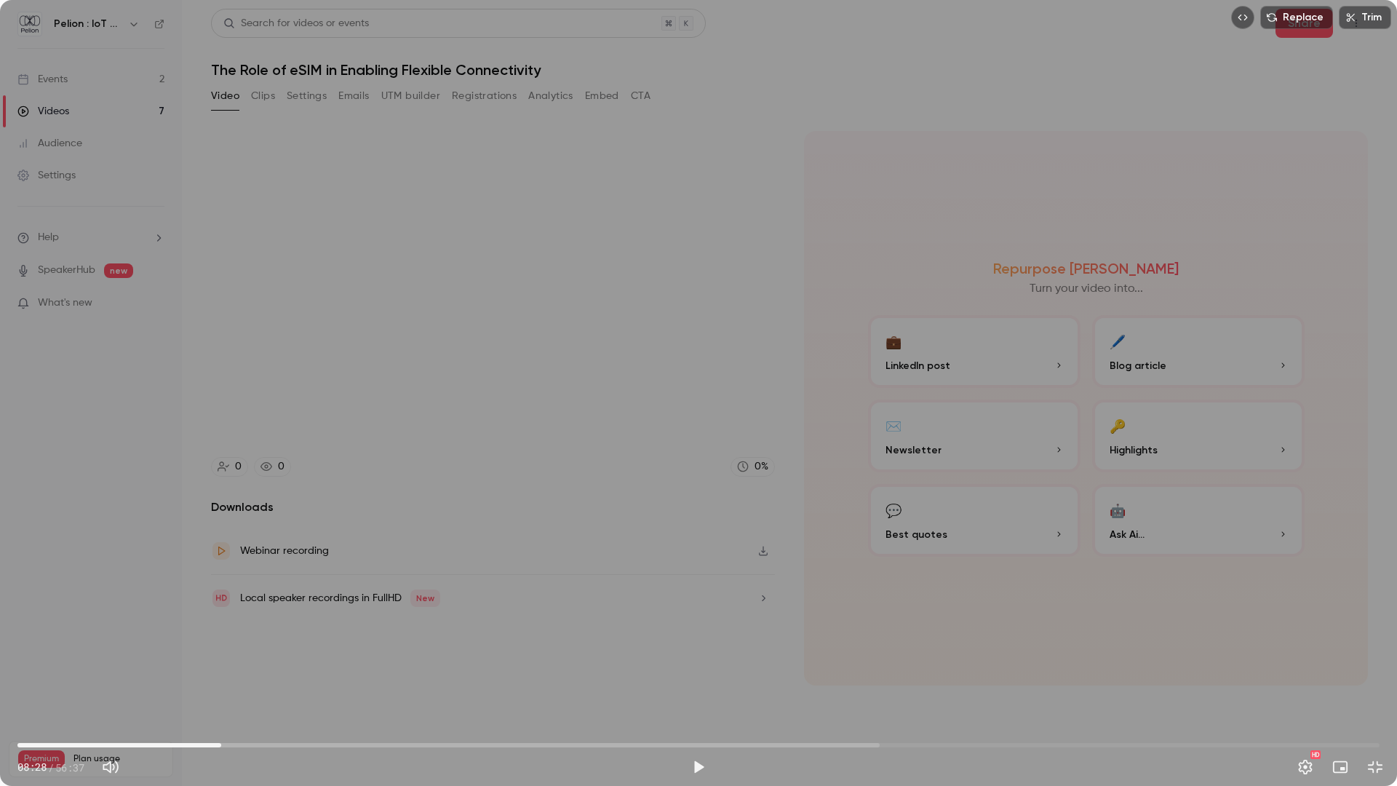
click at [698, 687] on button "Play" at bounding box center [698, 766] width 29 height 29
click at [705, 687] on button "Pause" at bounding box center [698, 766] width 29 height 29
click at [1371, 687] on button "Exit full screen" at bounding box center [1374, 766] width 29 height 29
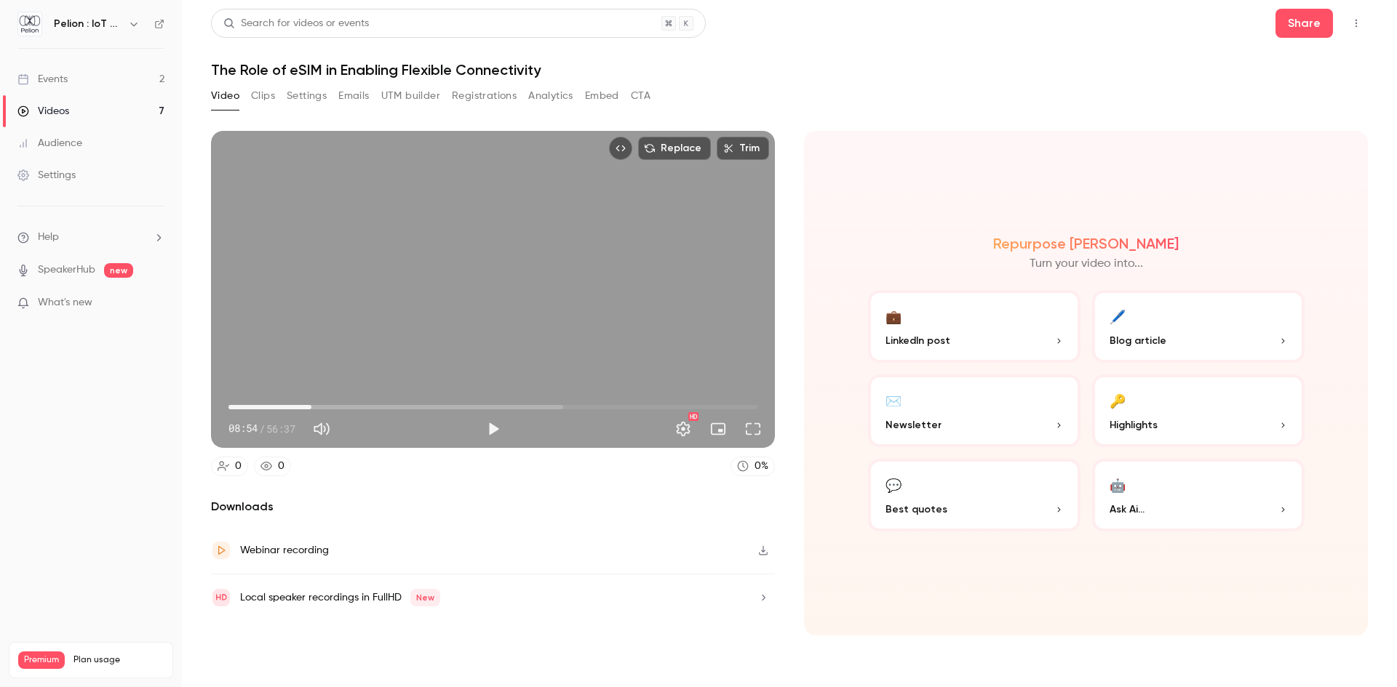
type input "*****"
click at [989, 479] on button "💬 Best quotes" at bounding box center [974, 495] width 212 height 73
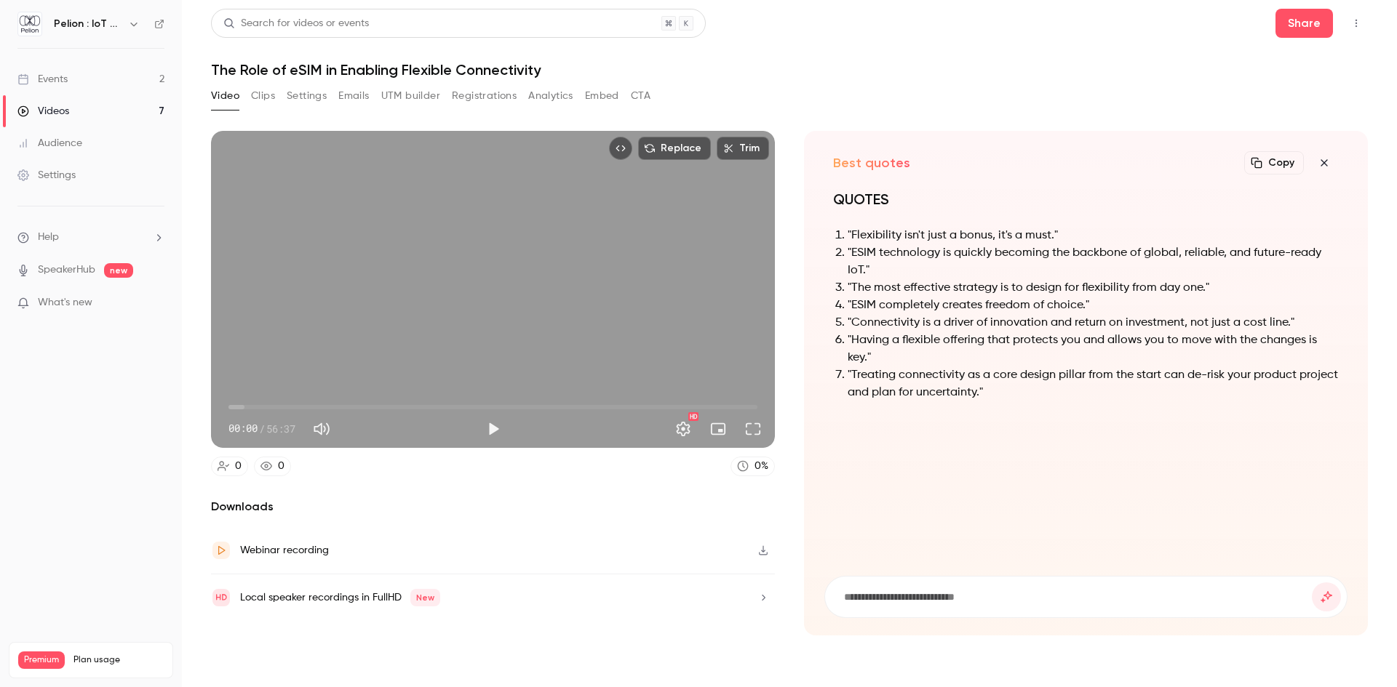
click at [933, 591] on input at bounding box center [1076, 597] width 469 height 16
type input "**********"
click at [1312, 583] on button "submit" at bounding box center [1326, 597] width 29 height 29
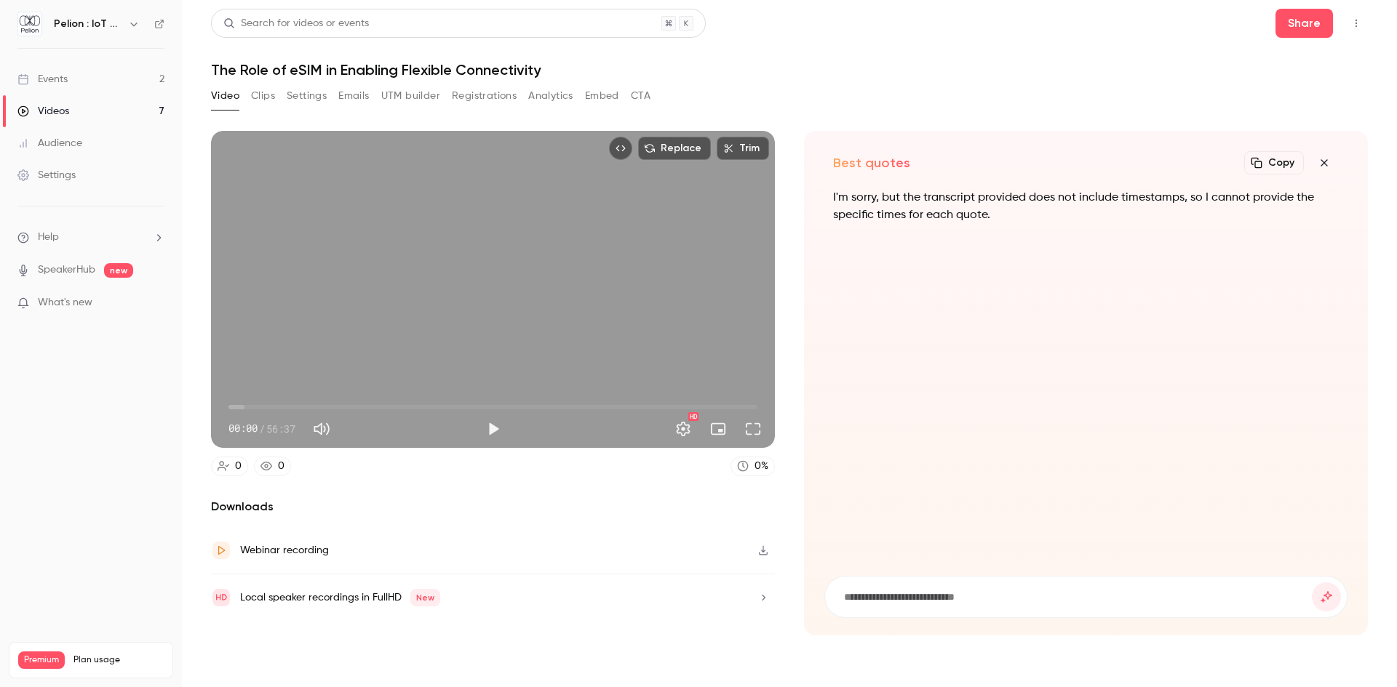
click at [1317, 166] on icon "button" at bounding box center [1323, 163] width 17 height 12
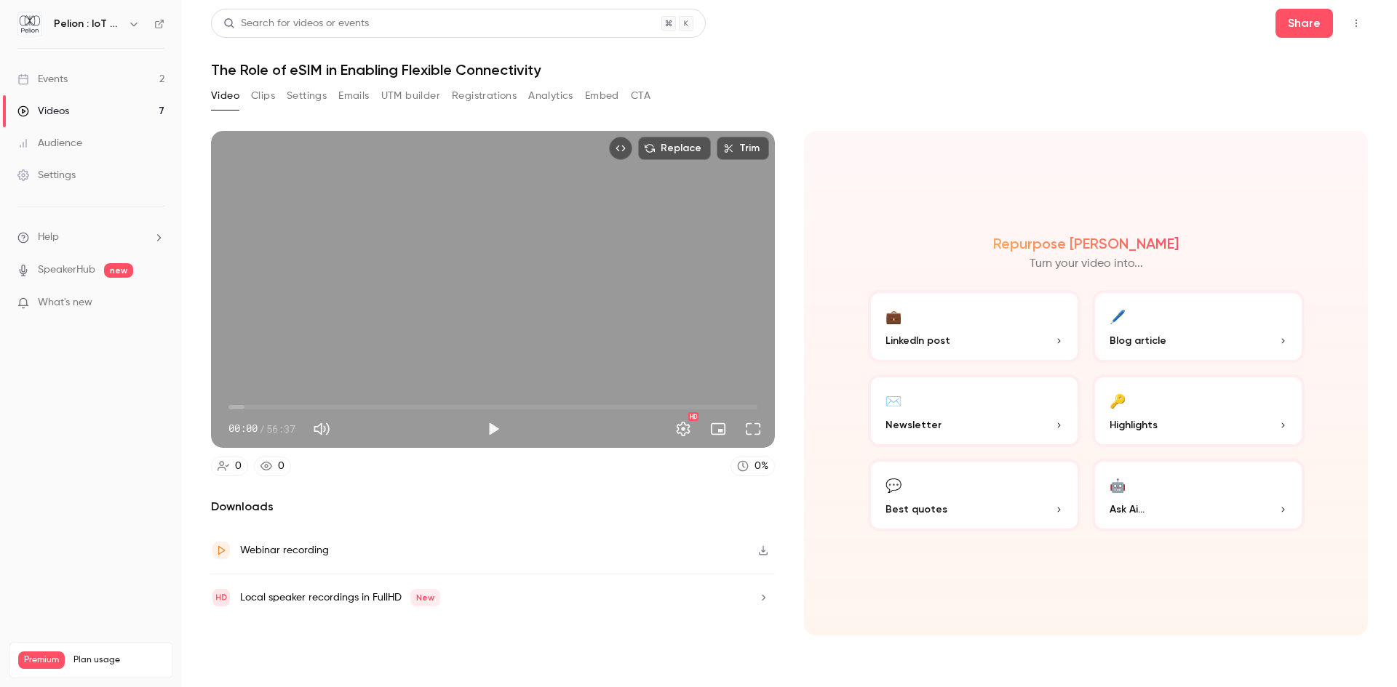
click at [1162, 410] on button "🔑 Highlights" at bounding box center [1198, 411] width 212 height 73
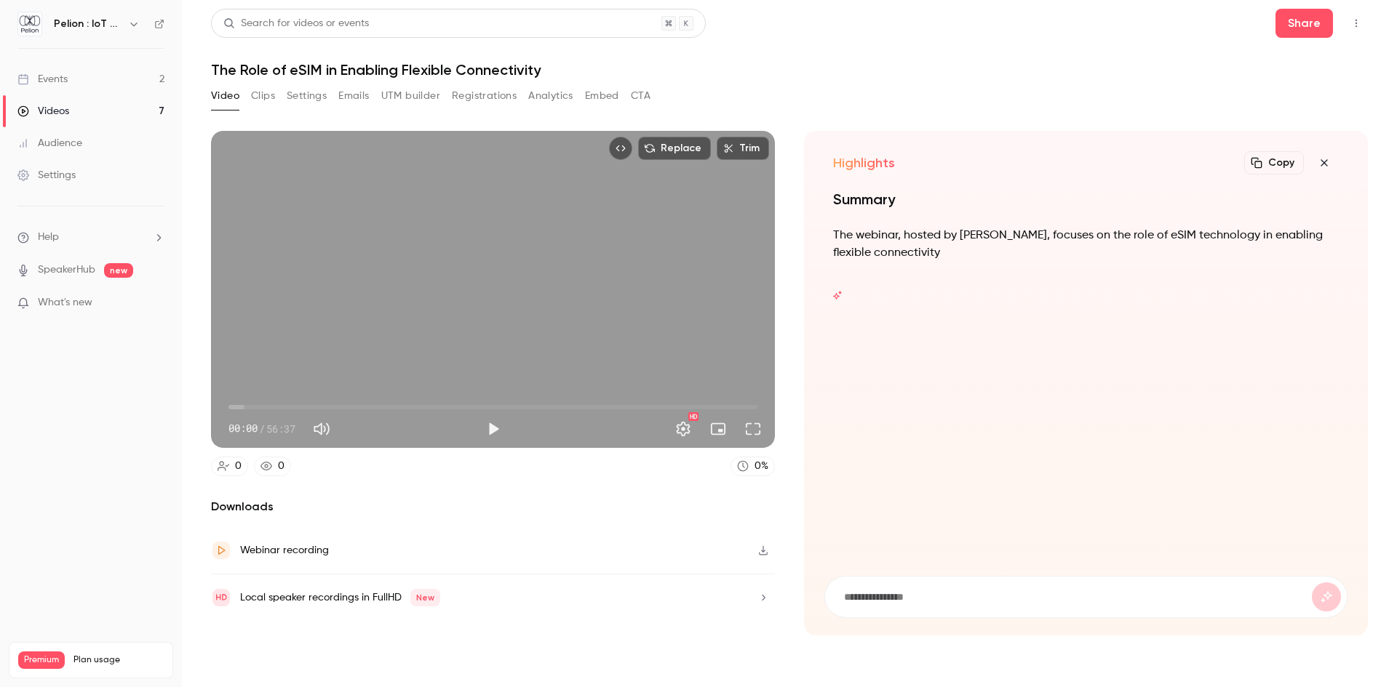
click at [1328, 161] on icon "button" at bounding box center [1323, 163] width 17 height 12
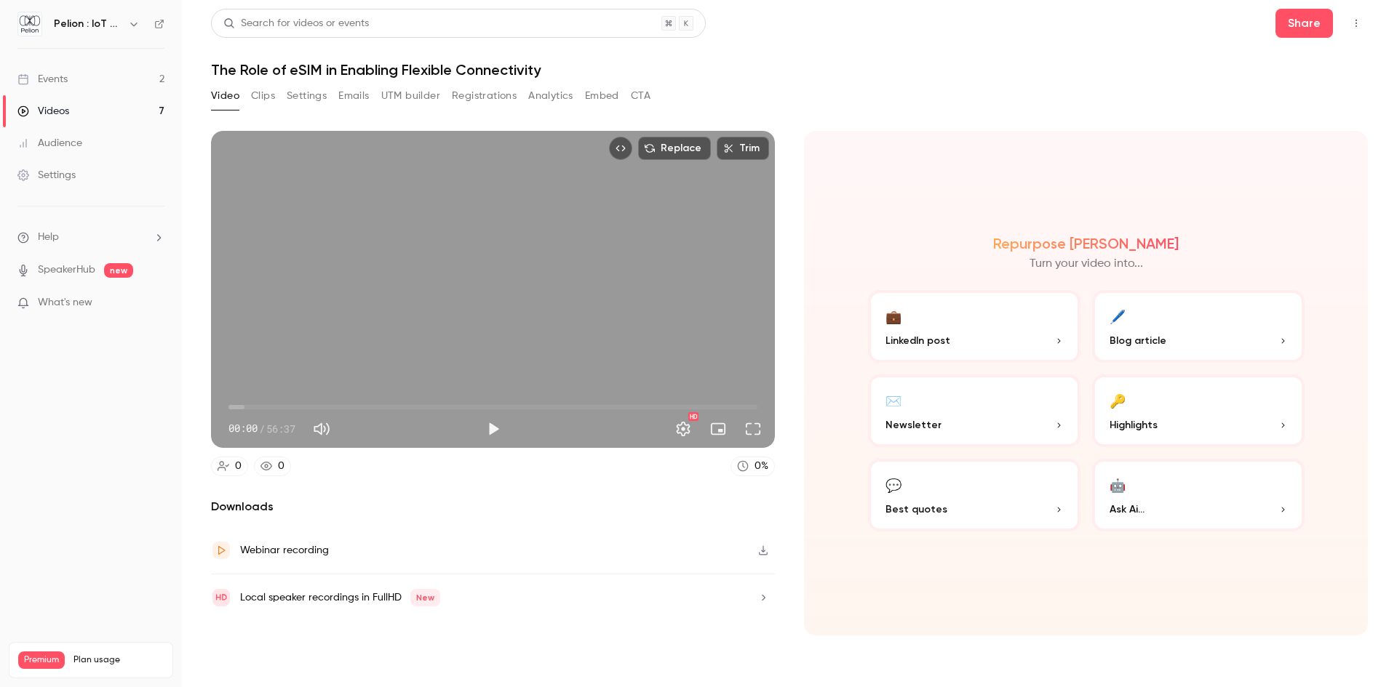
click at [1135, 484] on button "🤖 Ask Ai..." at bounding box center [1198, 495] width 212 height 73
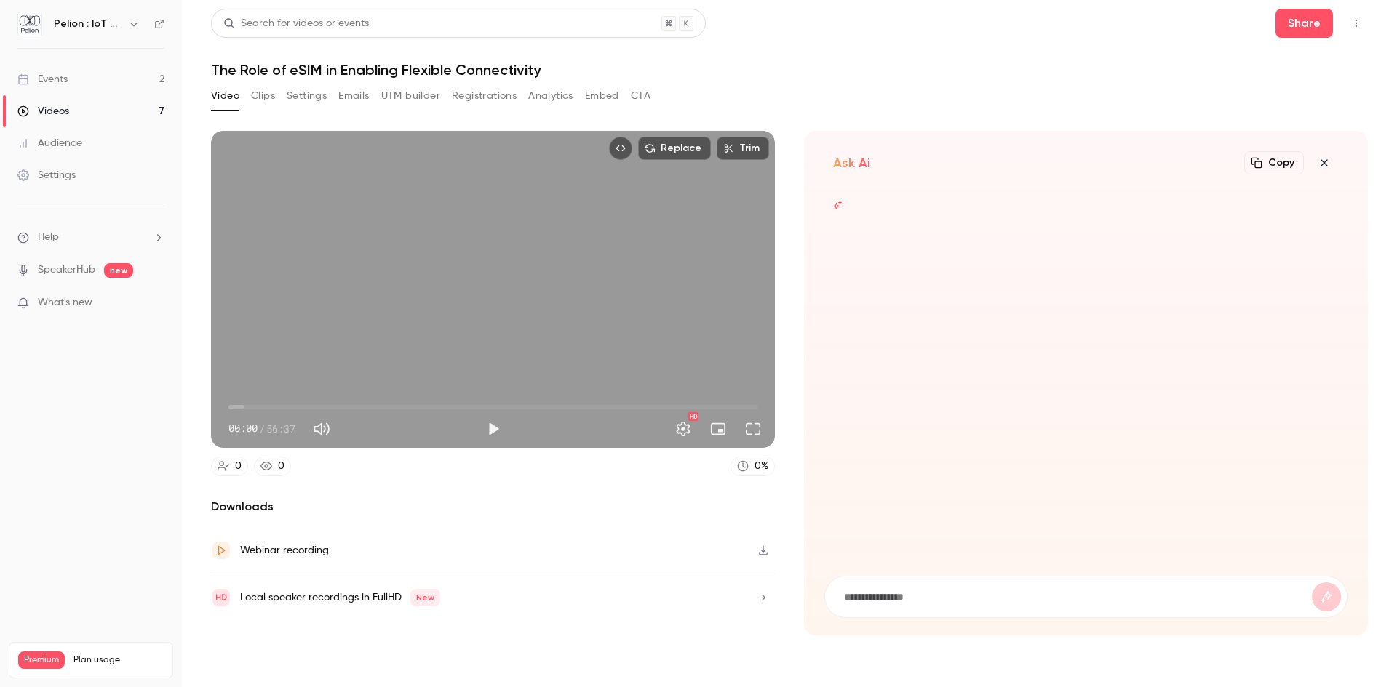
click at [1323, 166] on icon "button" at bounding box center [1323, 163] width 17 height 12
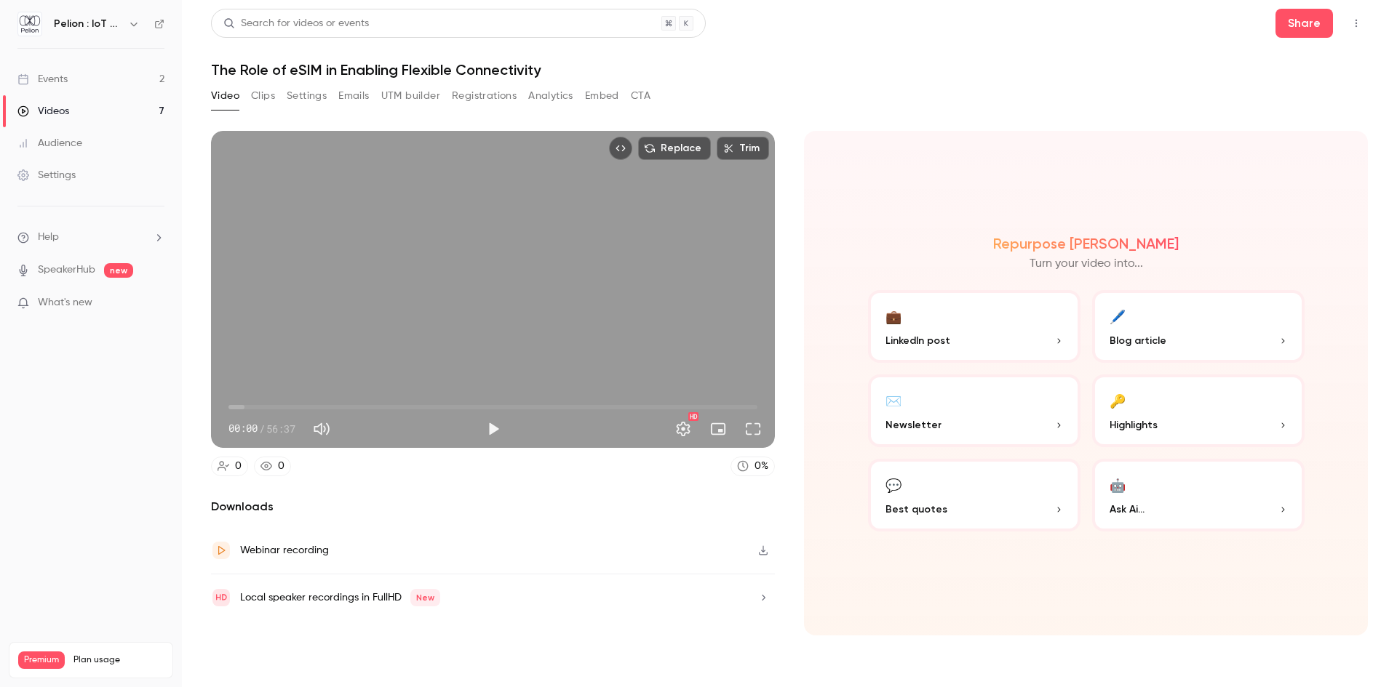
click at [946, 516] on p "Best quotes" at bounding box center [973, 509] width 177 height 15
